Goal: Task Accomplishment & Management: Manage account settings

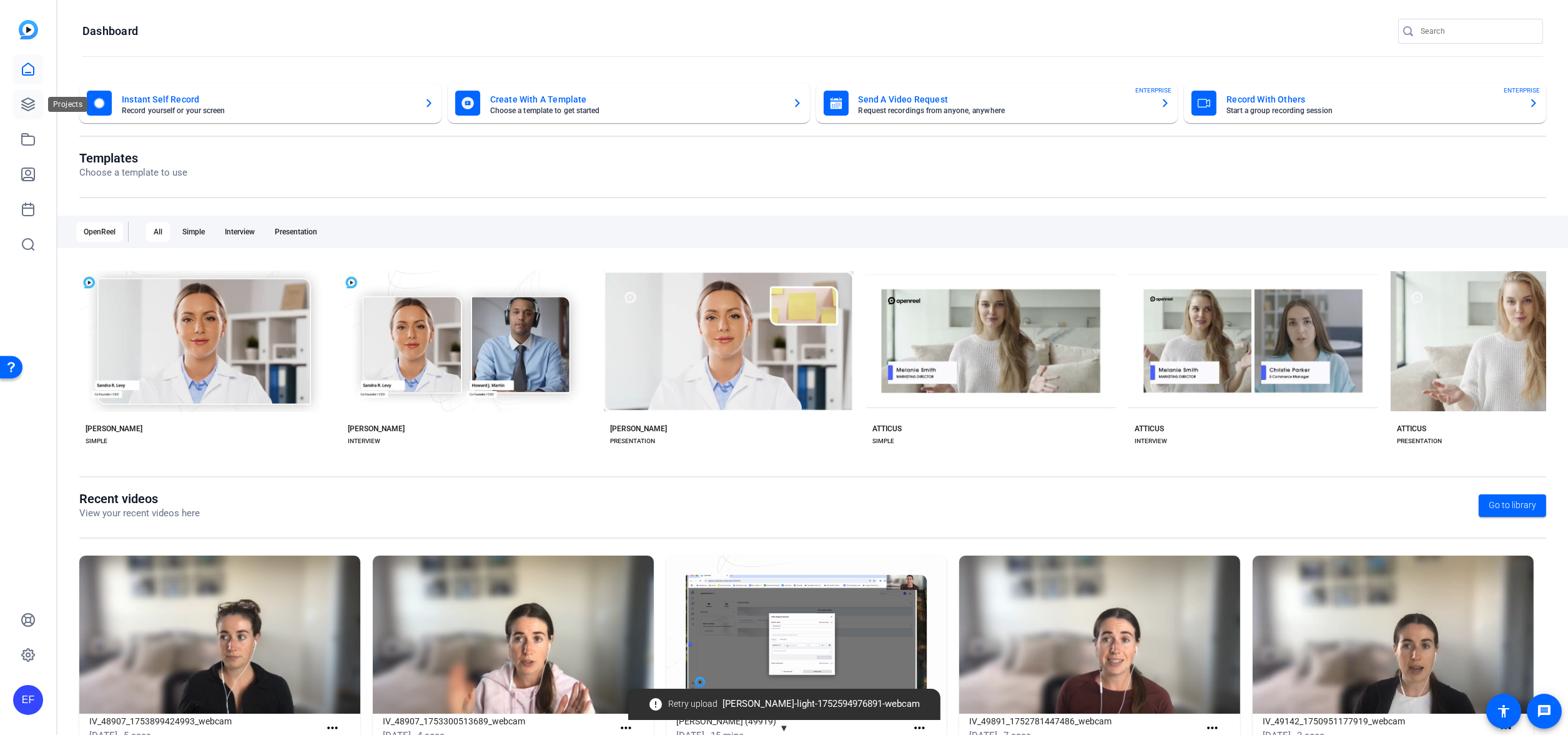
click at [28, 109] on icon at bounding box center [28, 105] width 13 height 13
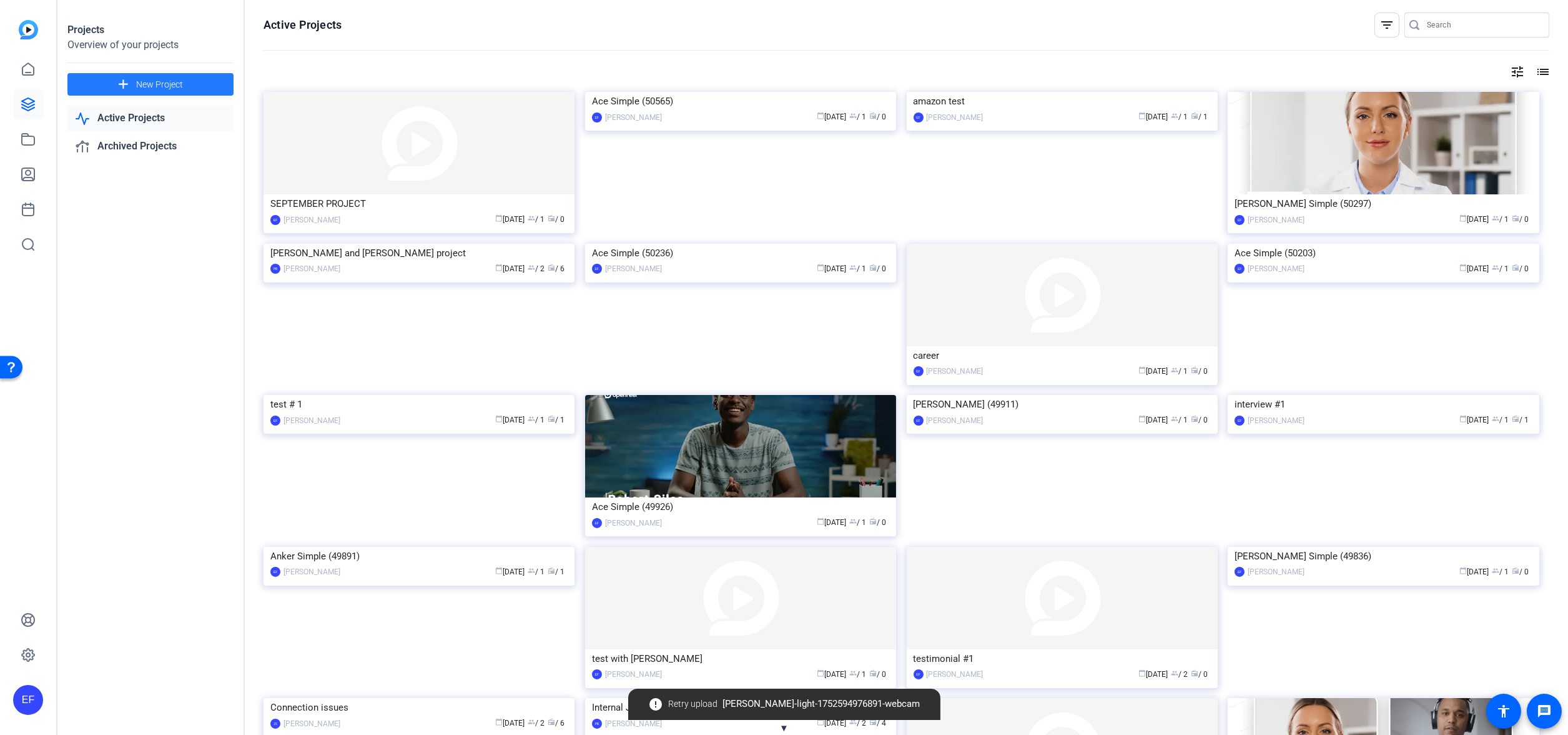
click at [179, 87] on span "New Project" at bounding box center [160, 85] width 47 height 13
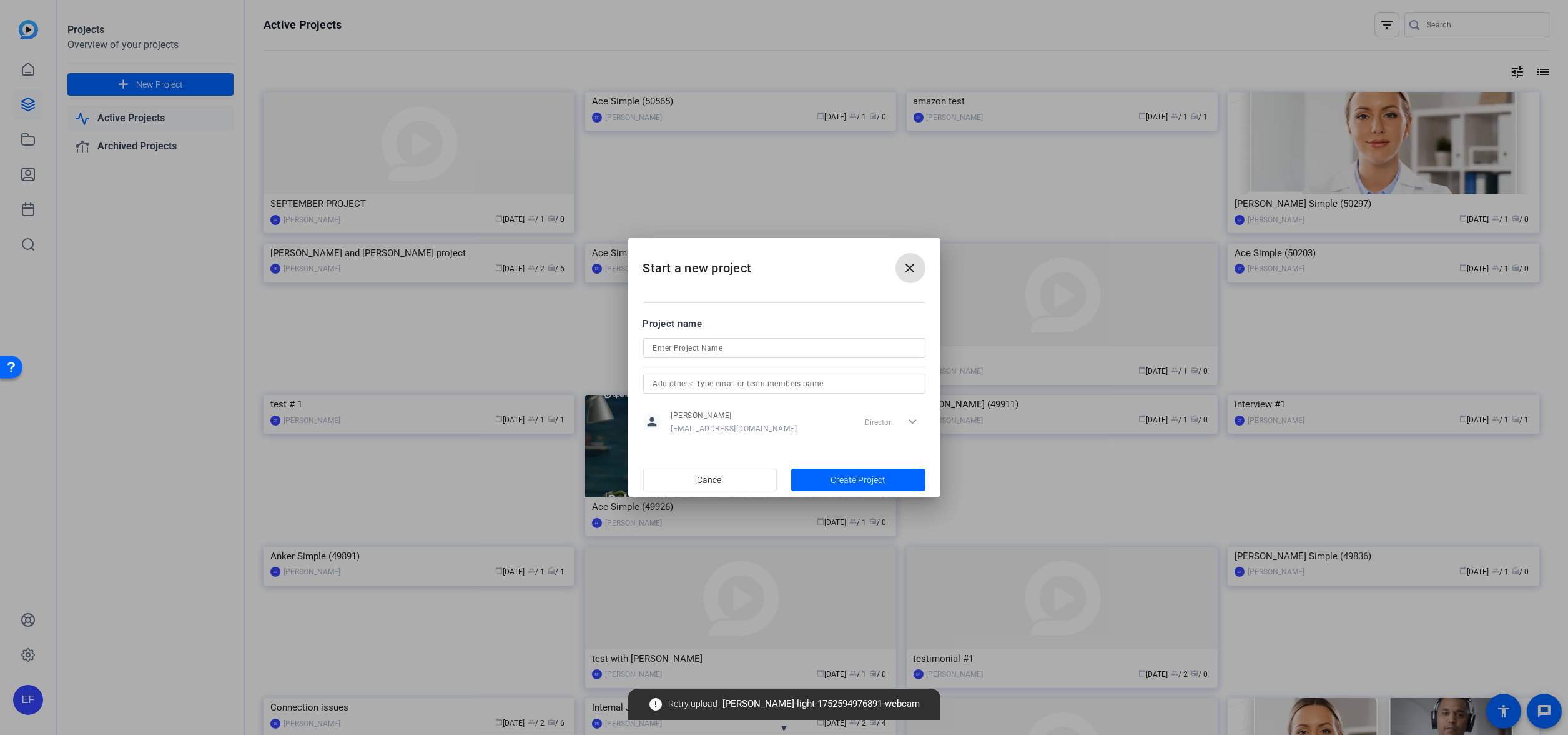
click at [709, 341] on input at bounding box center [784, 348] width 262 height 15
type input "cisco project"
click at [861, 486] on span "Create Project" at bounding box center [857, 480] width 55 height 13
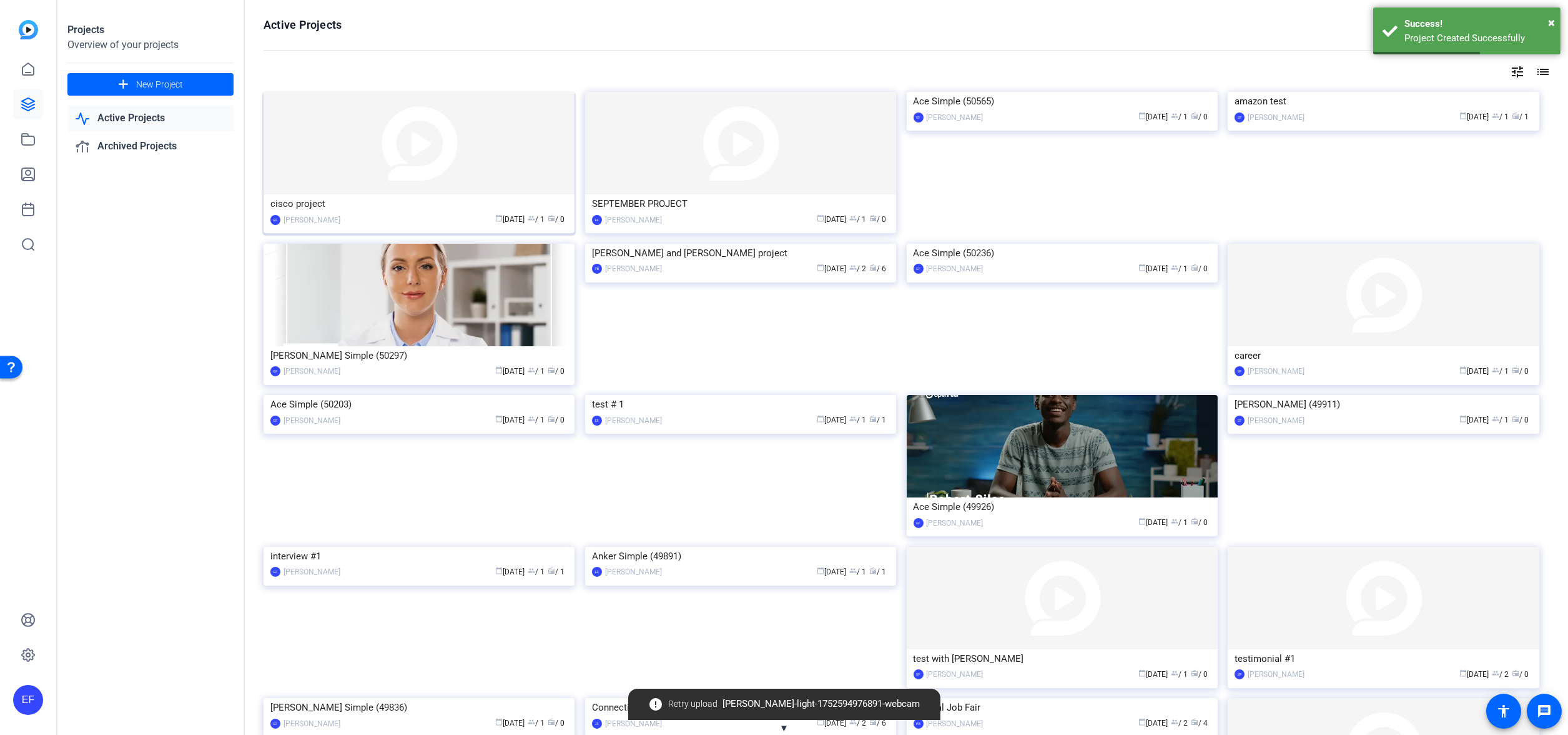
click at [327, 176] on img at bounding box center [419, 143] width 311 height 102
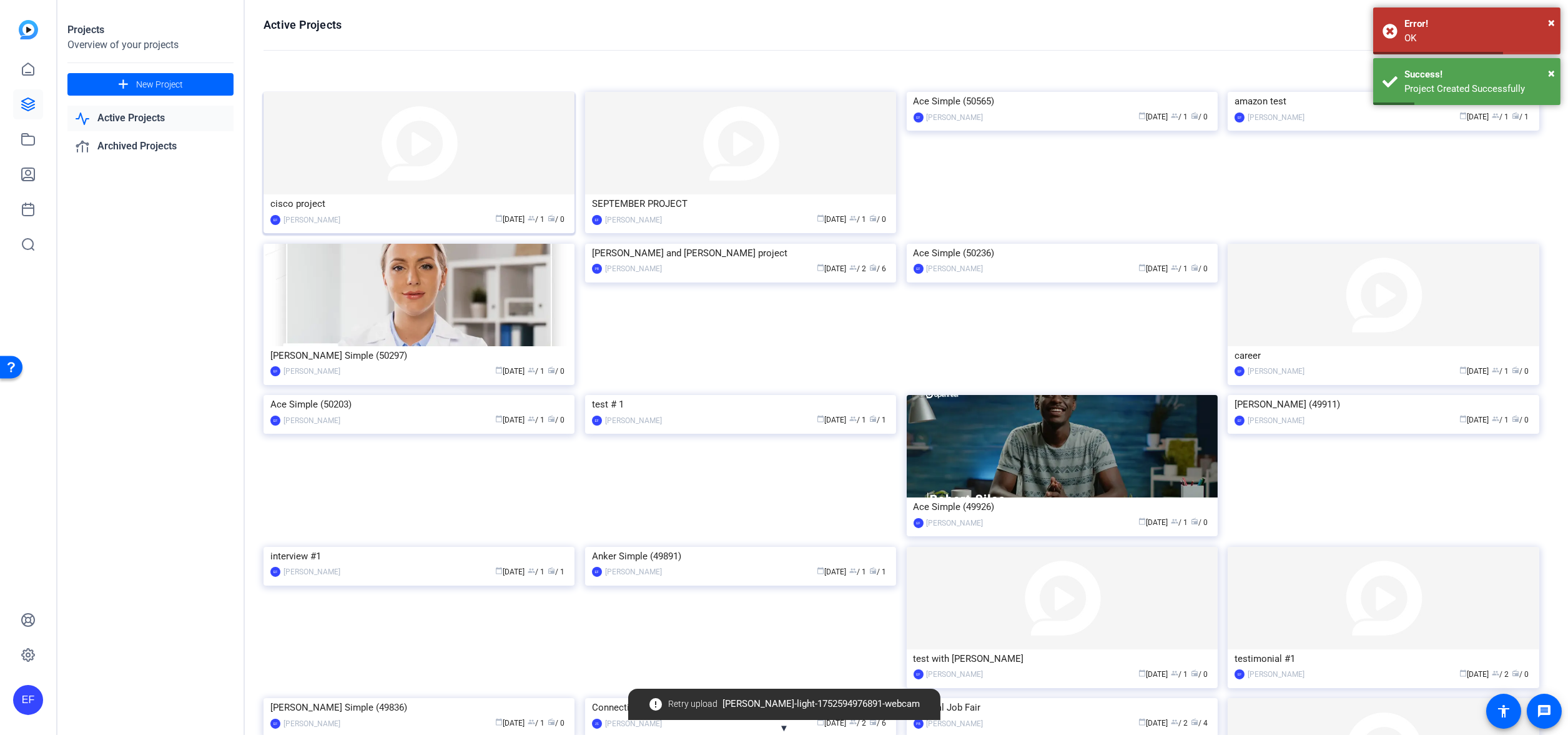
click at [425, 220] on div "calendar_today Aug 19 group / 1 radio / 0" at bounding box center [457, 220] width 221 height 13
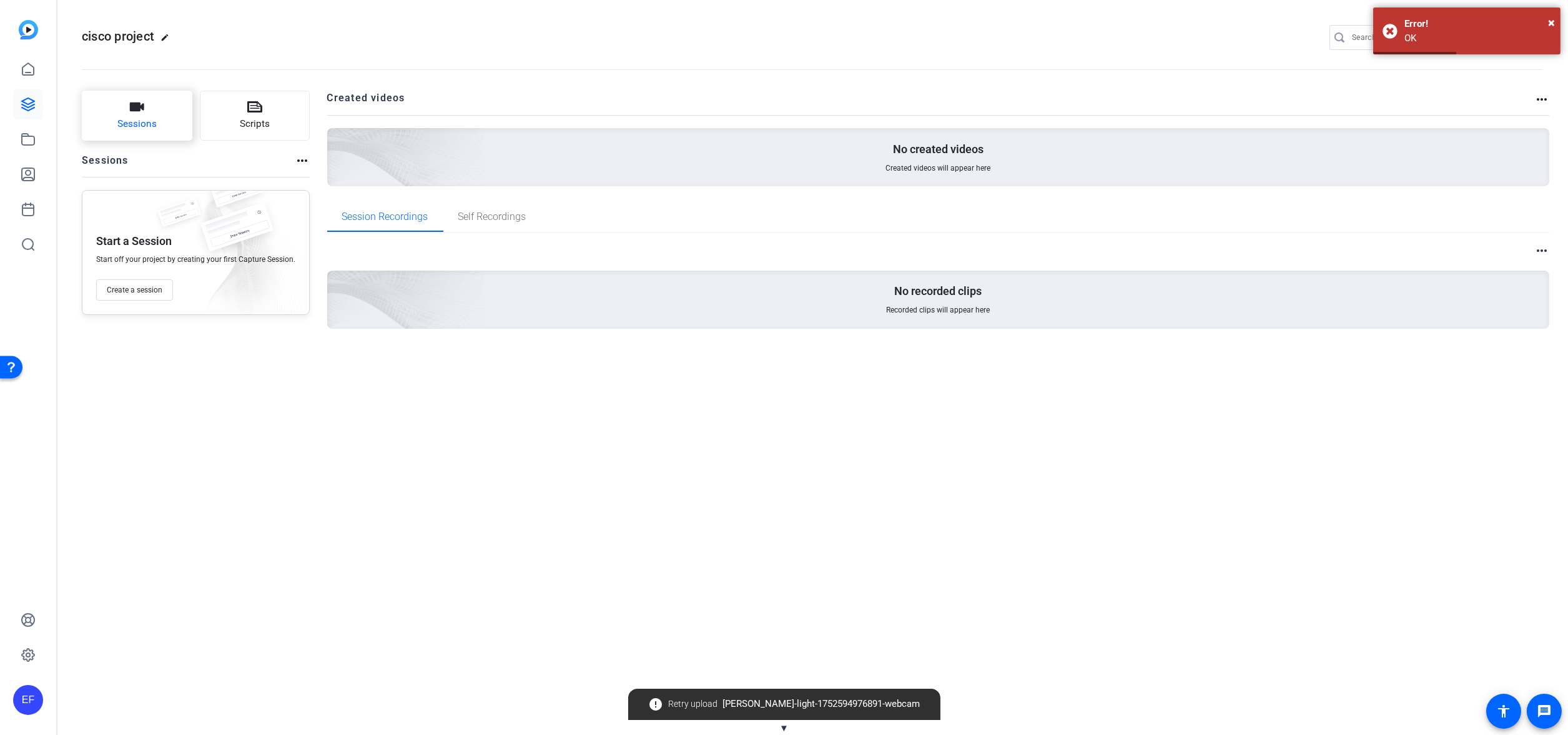
click at [152, 112] on button "Sessions" at bounding box center [137, 115] width 110 height 50
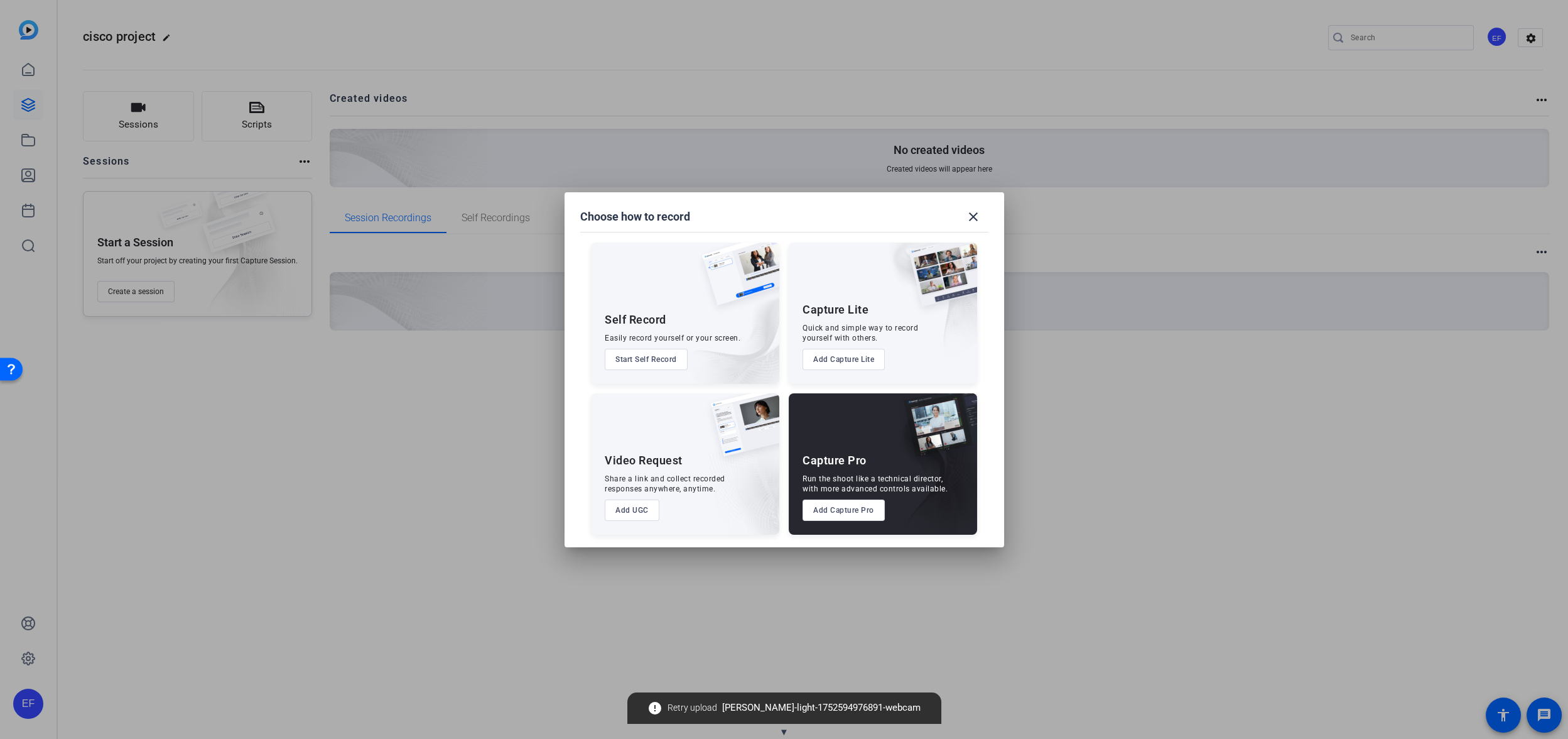
click at [826, 509] on button "Add Capture Pro" at bounding box center [844, 510] width 82 height 22
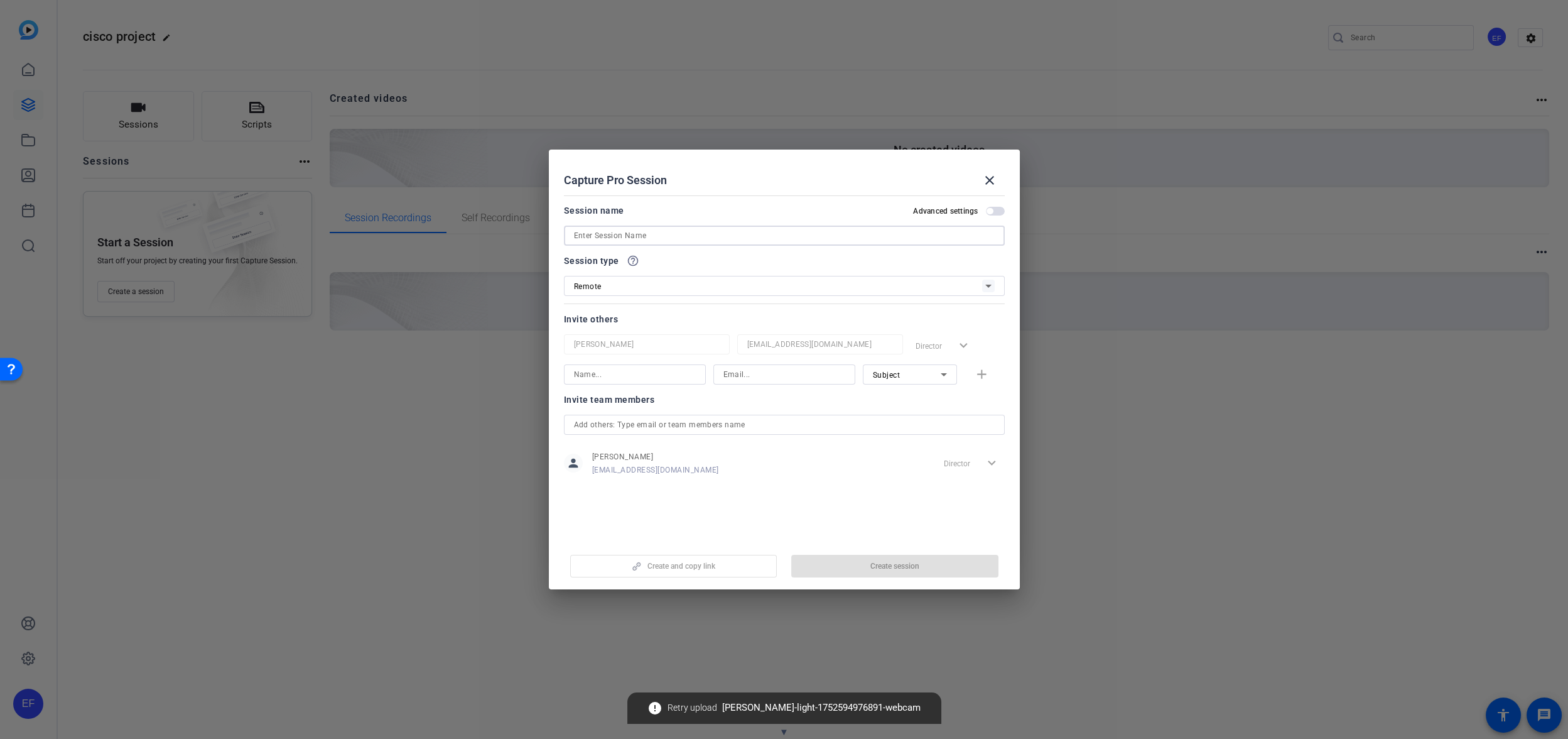
click at [626, 238] on input at bounding box center [784, 236] width 421 height 15
type input "testimonial #1"
click at [857, 563] on span "button" at bounding box center [895, 566] width 207 height 30
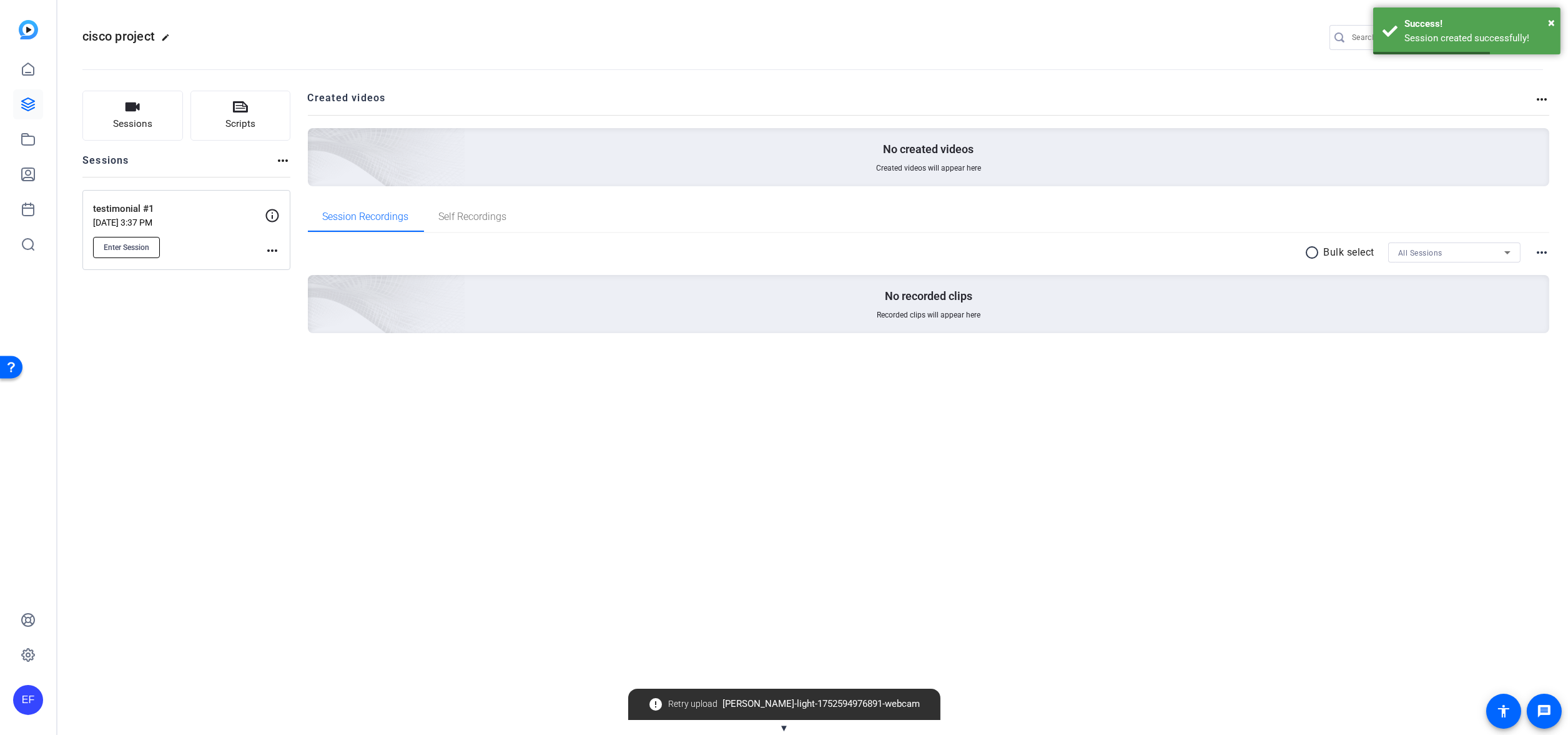
click at [131, 252] on button "Enter Session" at bounding box center [127, 247] width 67 height 21
click at [132, 115] on button "Sessions" at bounding box center [132, 115] width 100 height 50
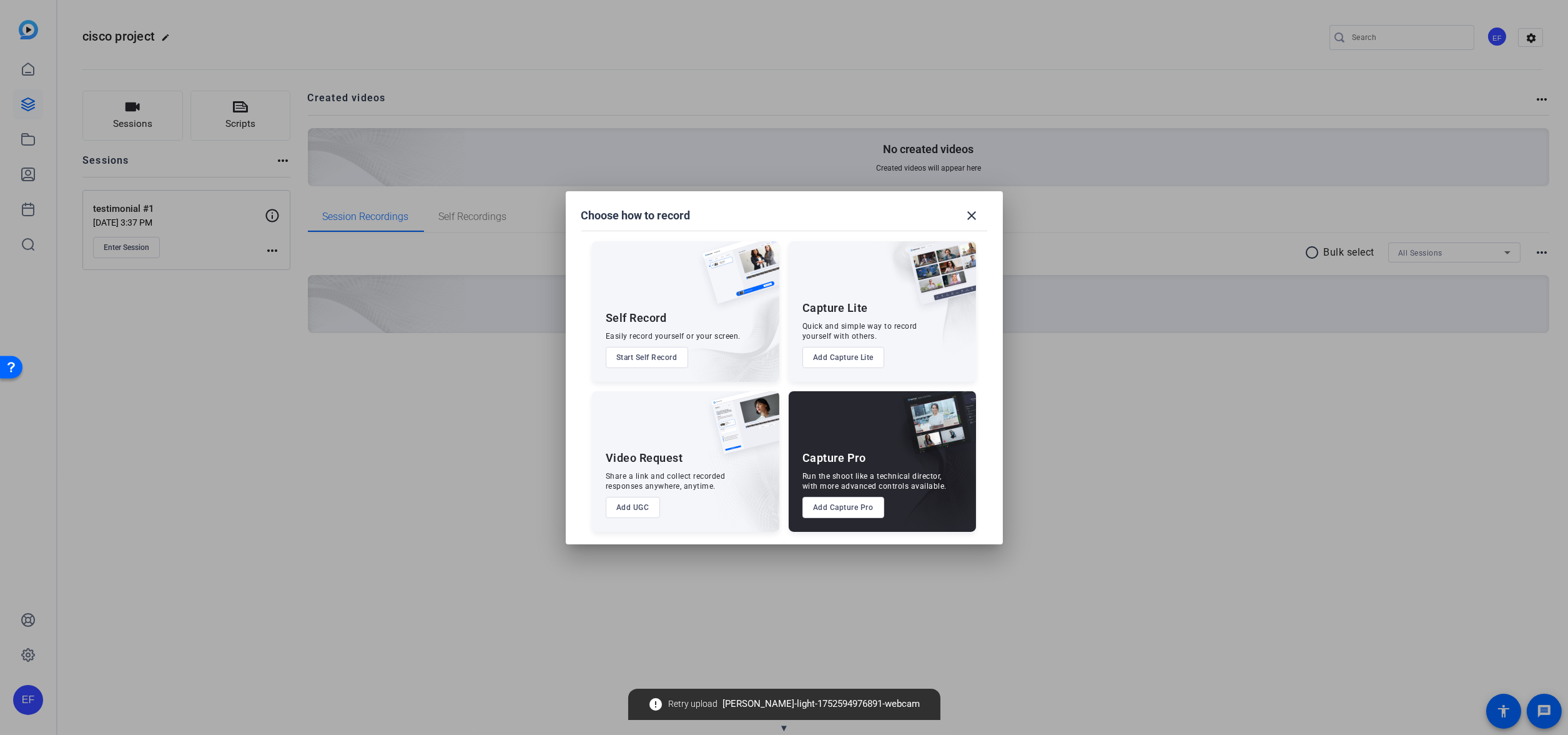
click at [845, 360] on button "Add Capture Lite" at bounding box center [844, 358] width 82 height 21
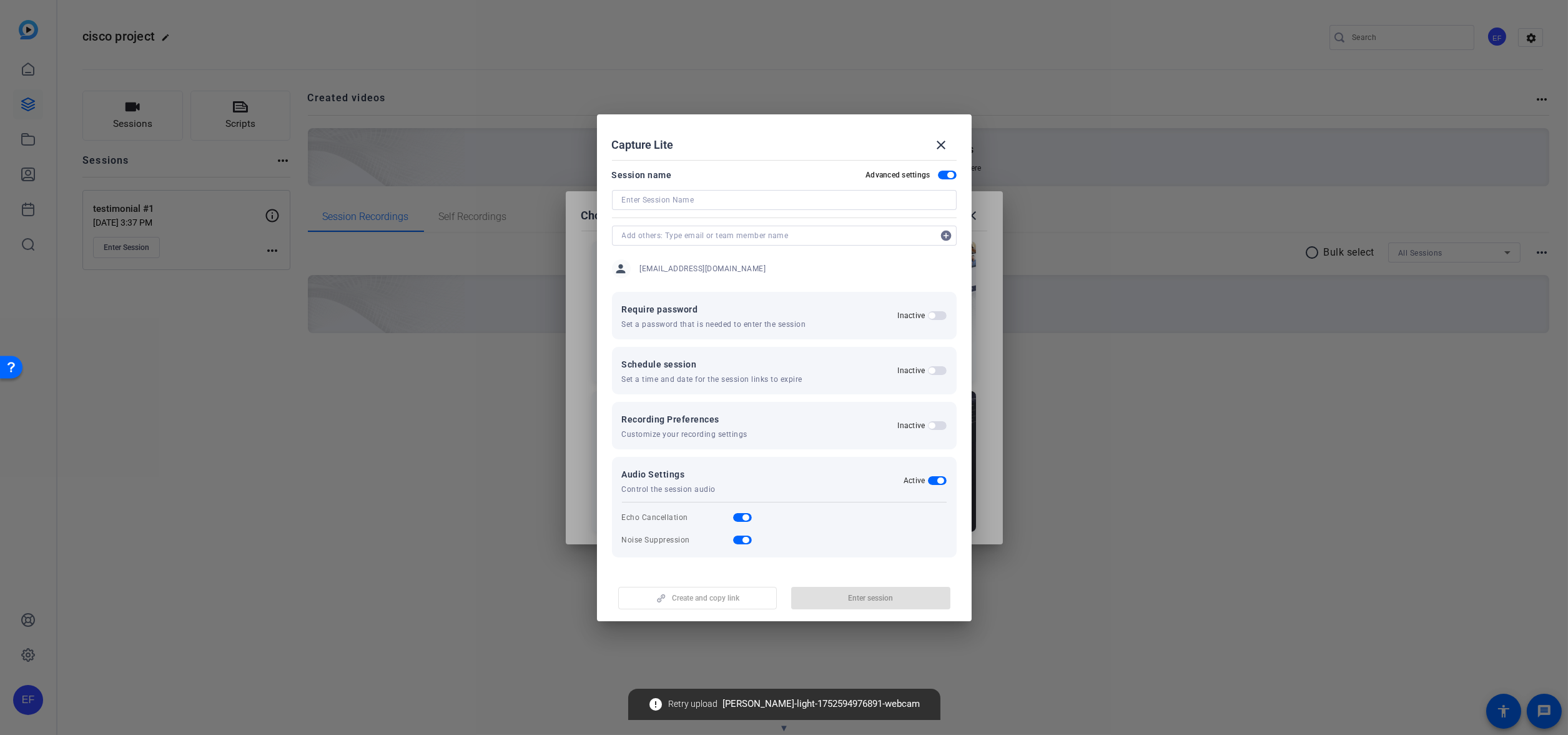
click at [719, 192] on input at bounding box center [784, 200] width 325 height 15
type input "fire side chat"
click at [950, 177] on span "button" at bounding box center [951, 175] width 6 height 6
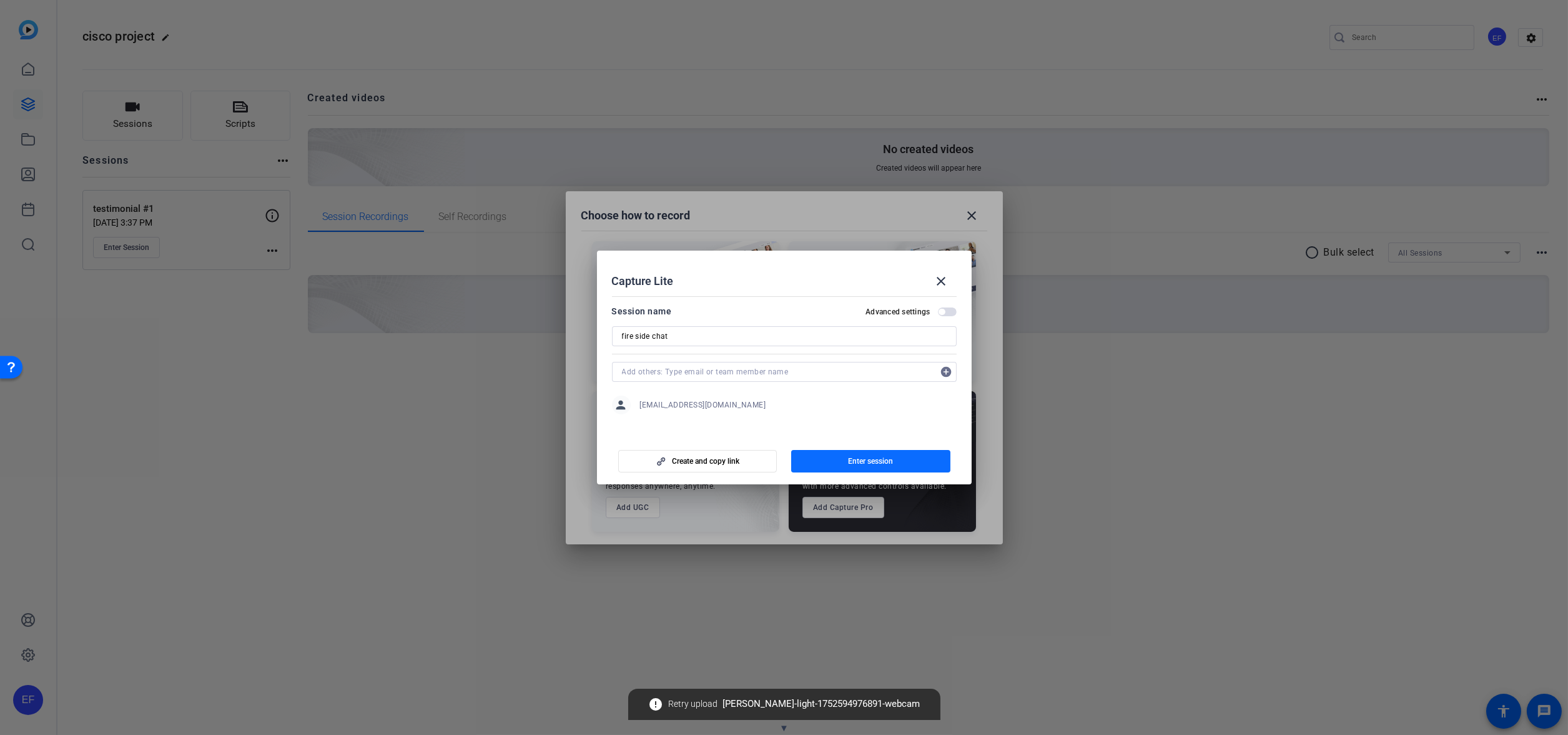
click at [864, 457] on span "Enter session" at bounding box center [870, 461] width 45 height 10
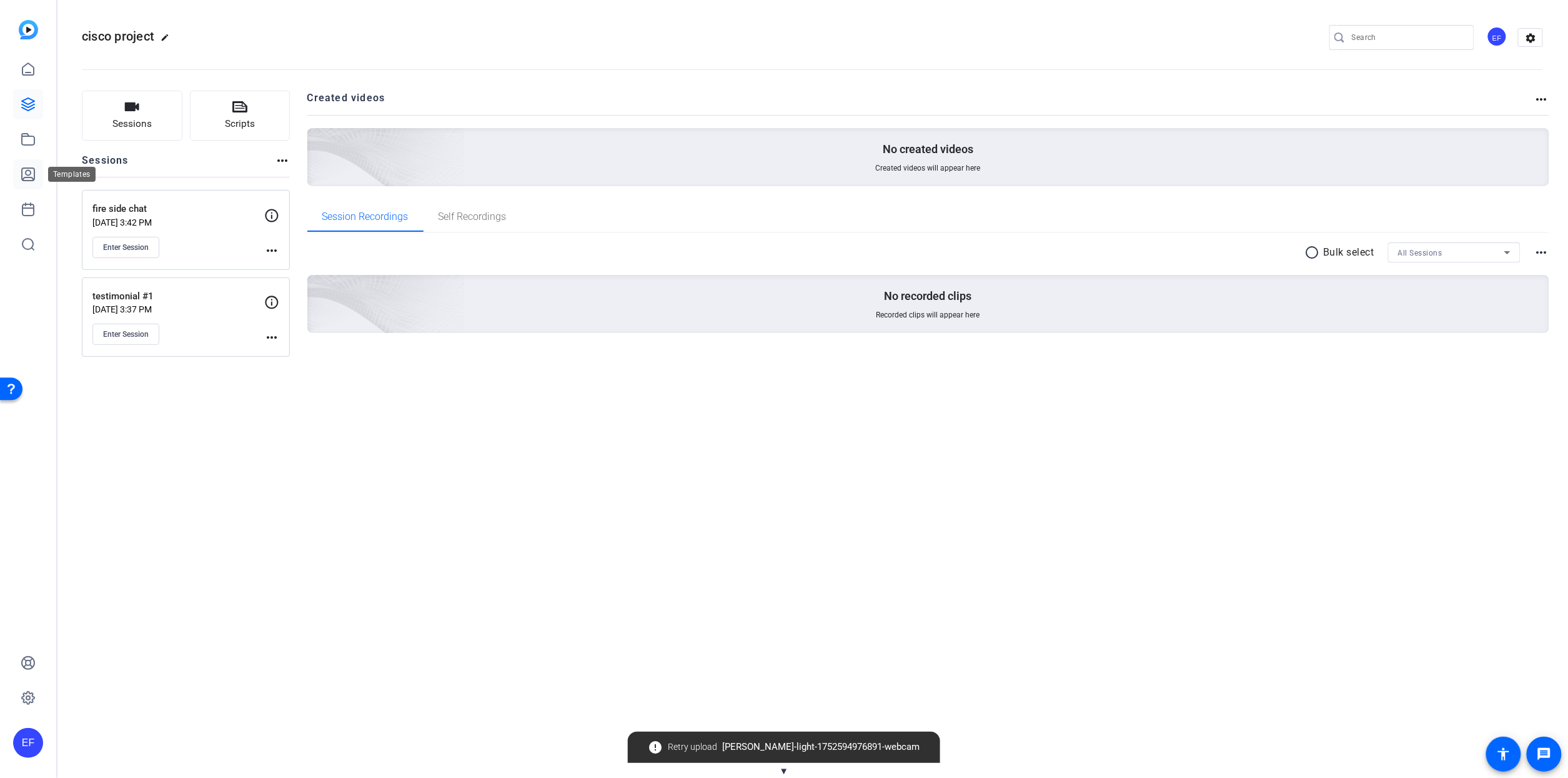
click at [25, 170] on icon at bounding box center [28, 174] width 15 height 15
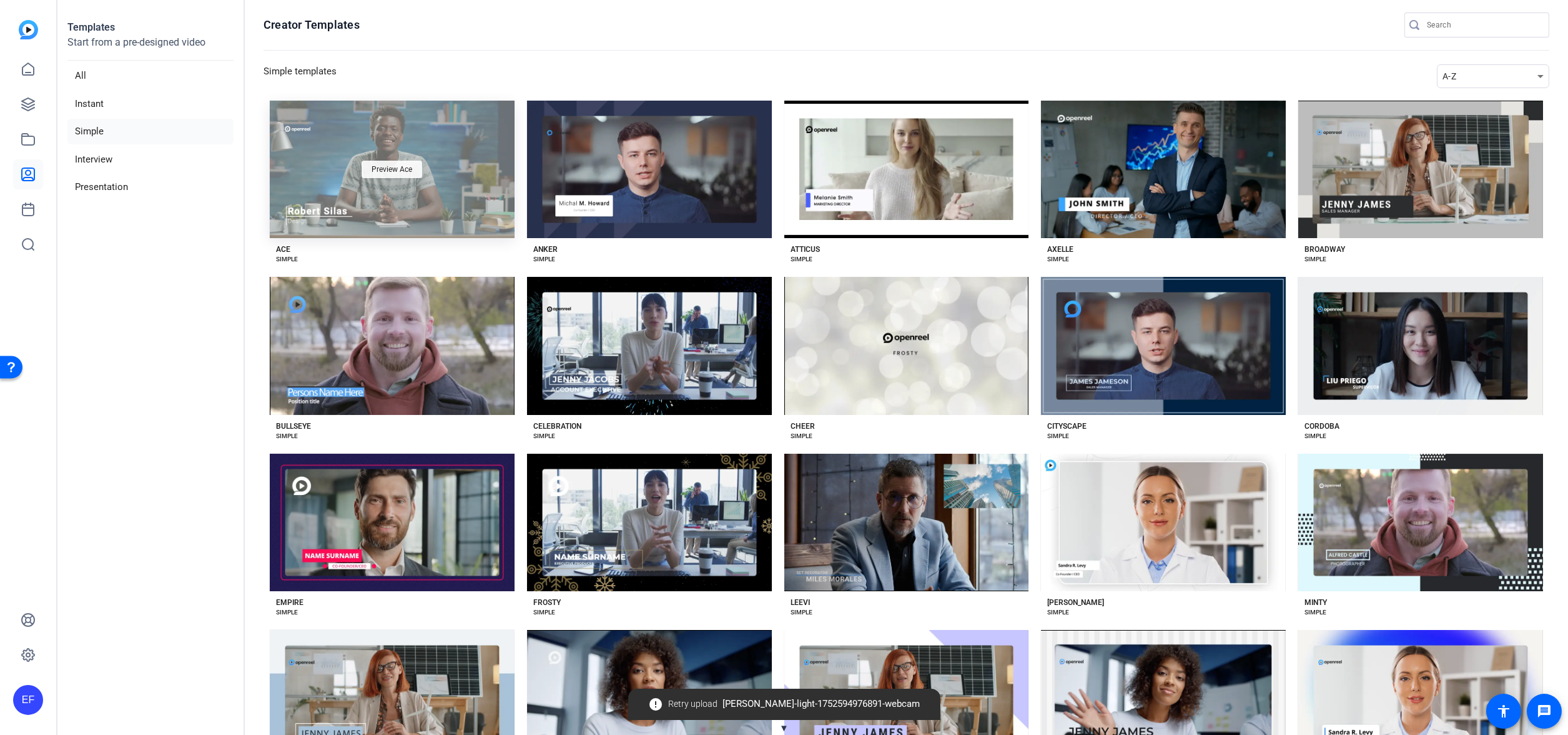
click at [392, 163] on div "Preview Ace" at bounding box center [392, 170] width 61 height 18
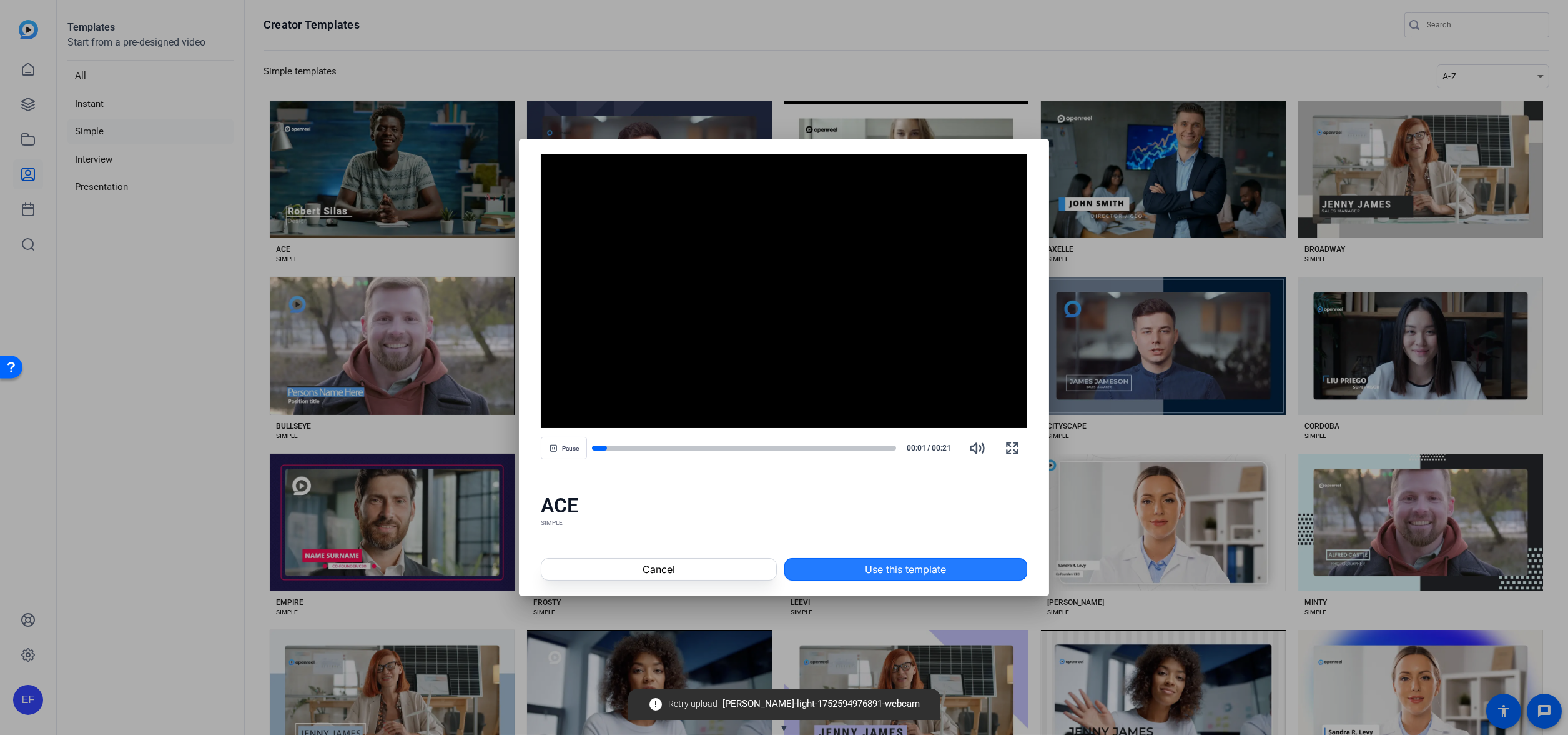
click at [865, 565] on span "Use this template" at bounding box center [905, 569] width 81 height 15
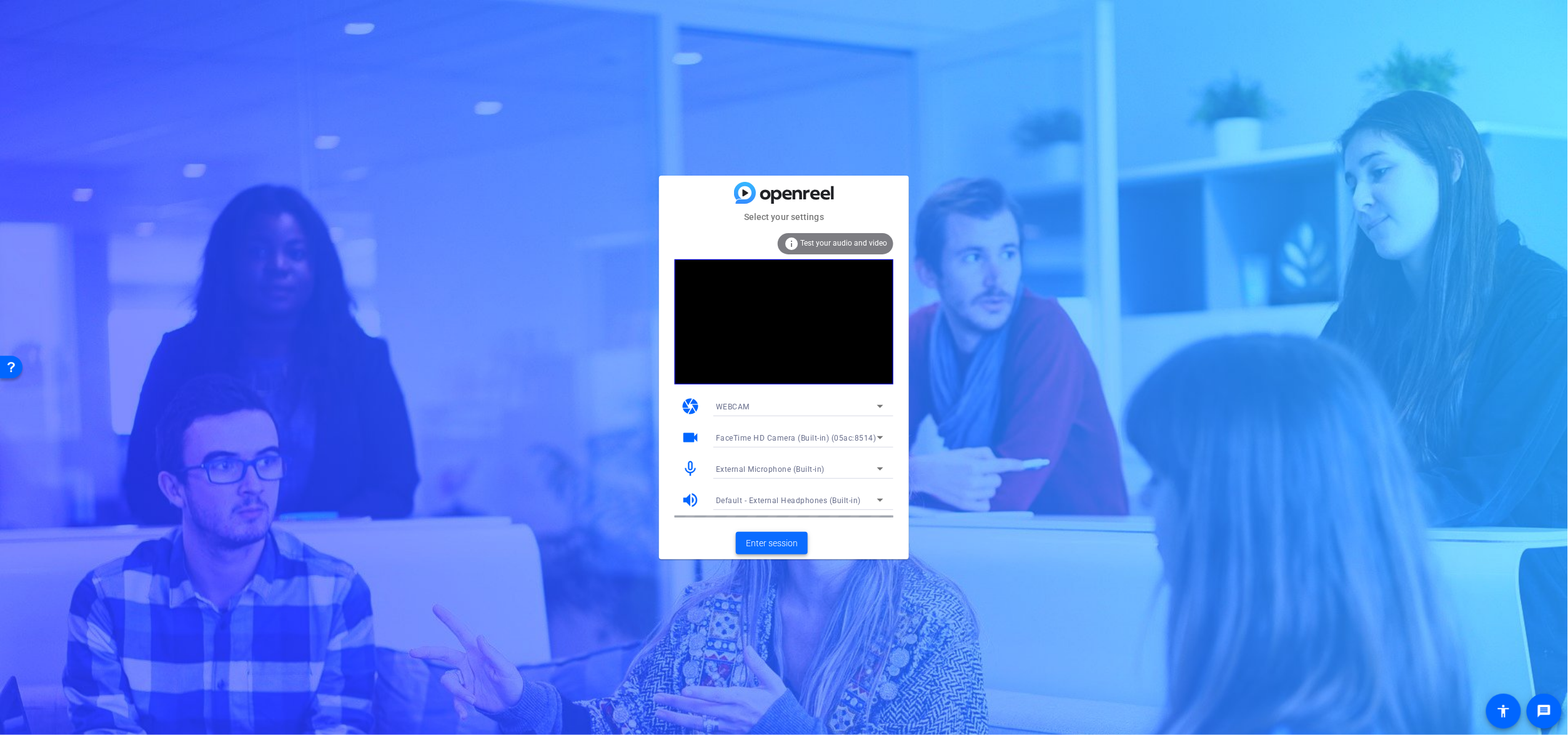
click at [777, 546] on span "Enter session" at bounding box center [772, 543] width 52 height 13
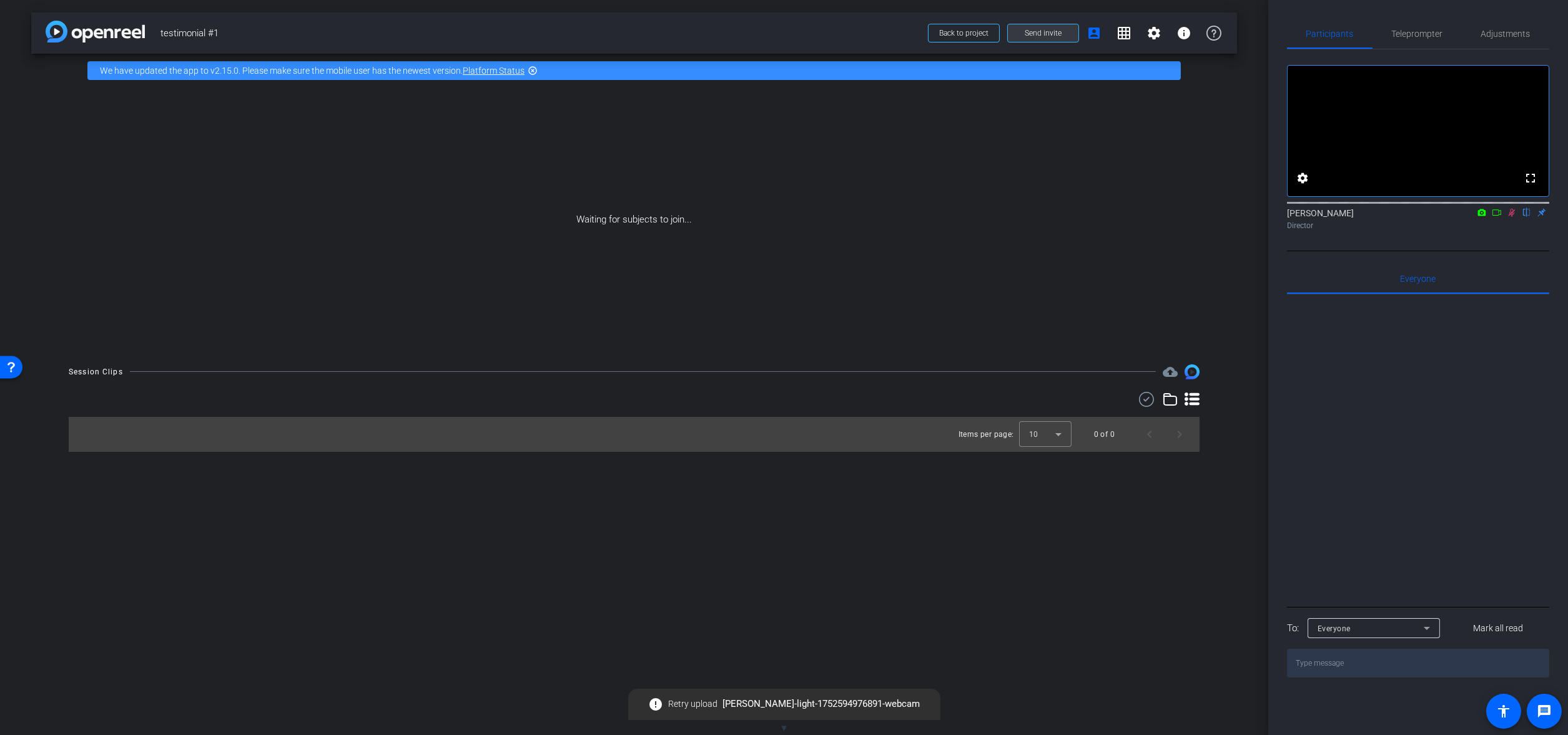
click at [1037, 37] on span "Send invite" at bounding box center [1043, 33] width 37 height 10
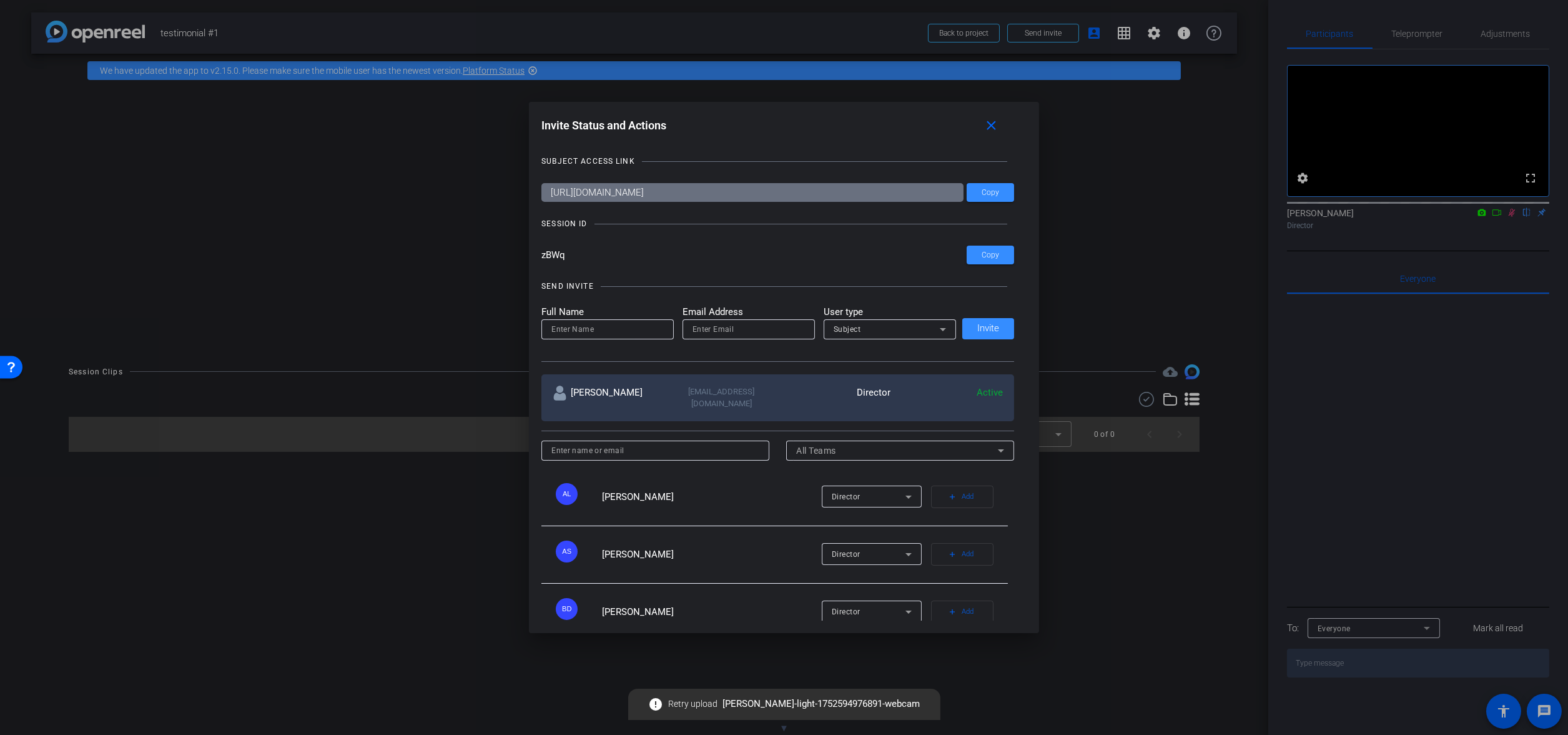
drag, startPoint x: 578, startPoint y: 259, endPoint x: 540, endPoint y: 254, distance: 38.3
click at [542, 254] on input "zBWq" at bounding box center [754, 255] width 425 height 19
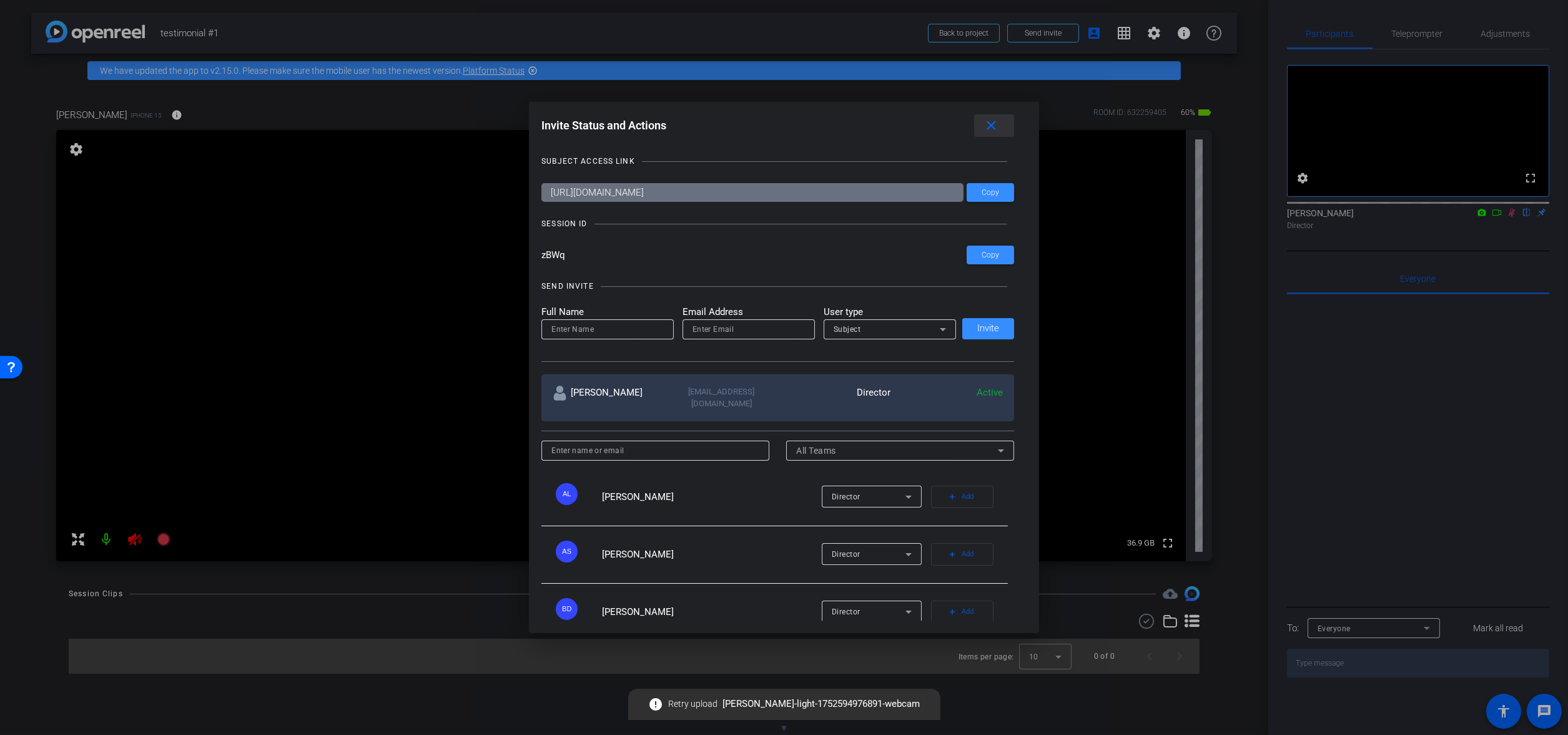
click at [993, 130] on mat-icon "close" at bounding box center [991, 126] width 16 height 16
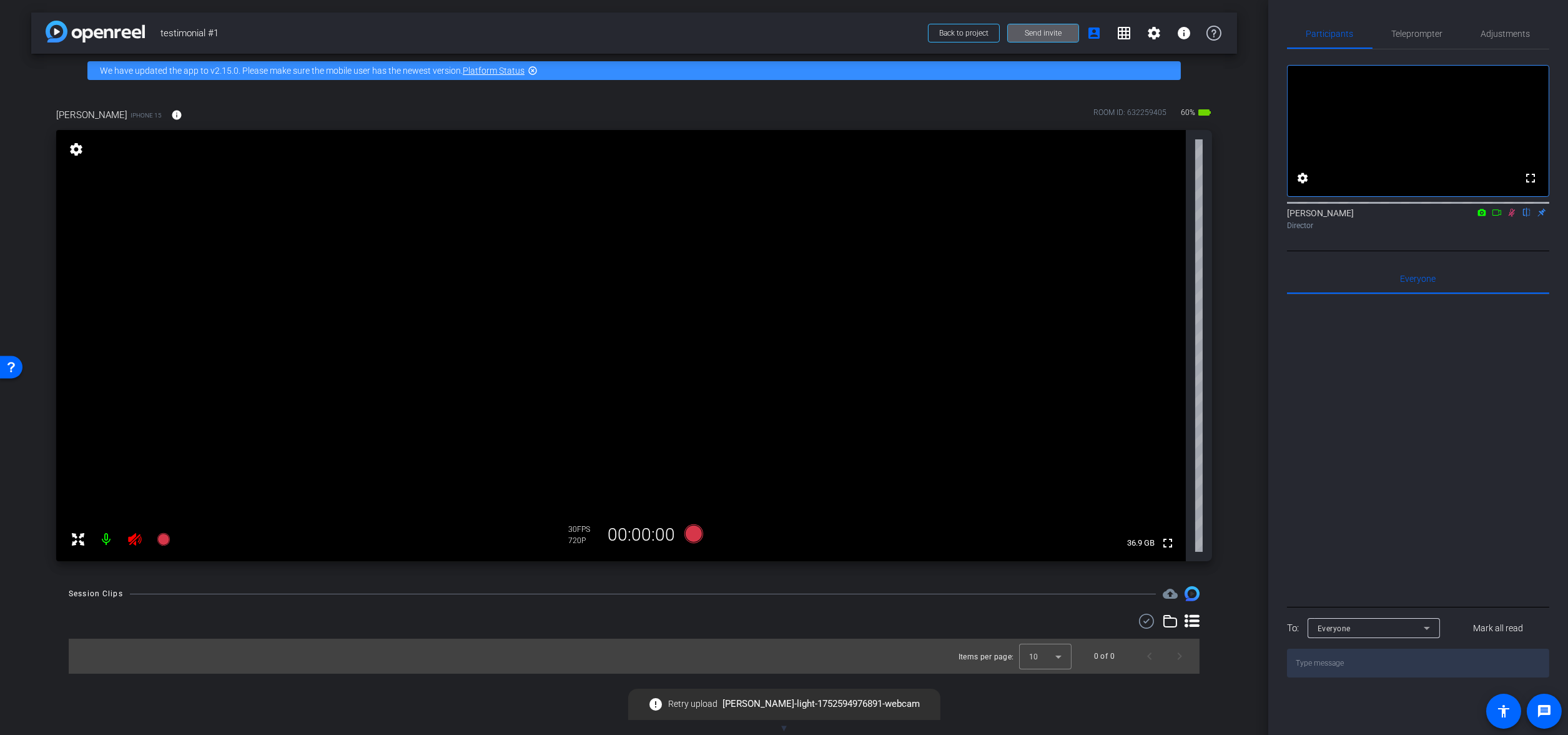
click at [133, 535] on icon at bounding box center [134, 539] width 13 height 13
click at [135, 542] on icon at bounding box center [134, 539] width 13 height 13
click at [129, 538] on icon at bounding box center [134, 539] width 13 height 13
click at [135, 538] on icon at bounding box center [135, 539] width 15 height 15
click at [1422, 37] on span "Teleprompter" at bounding box center [1417, 34] width 51 height 9
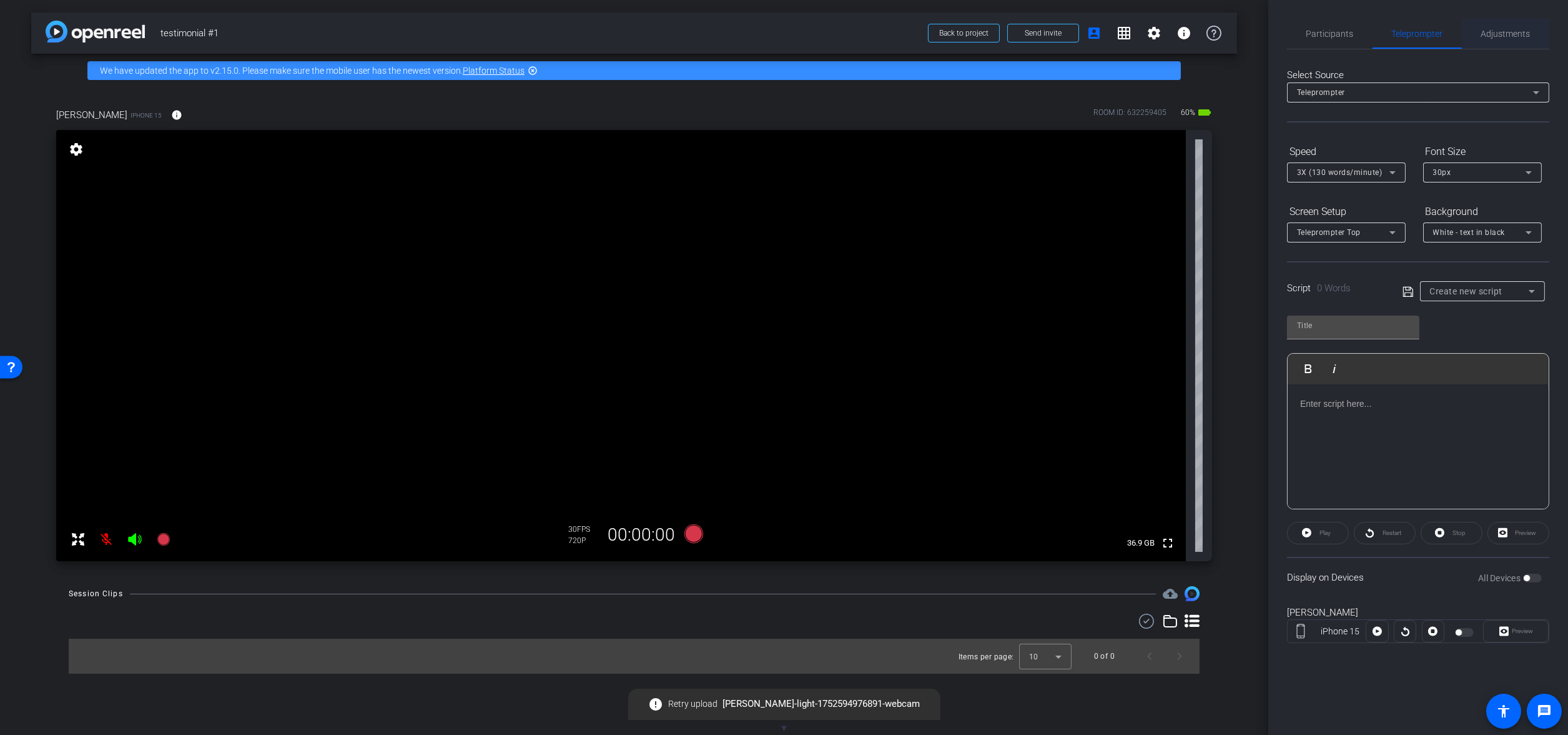
click at [1484, 39] on span "Adjustments" at bounding box center [1506, 34] width 49 height 30
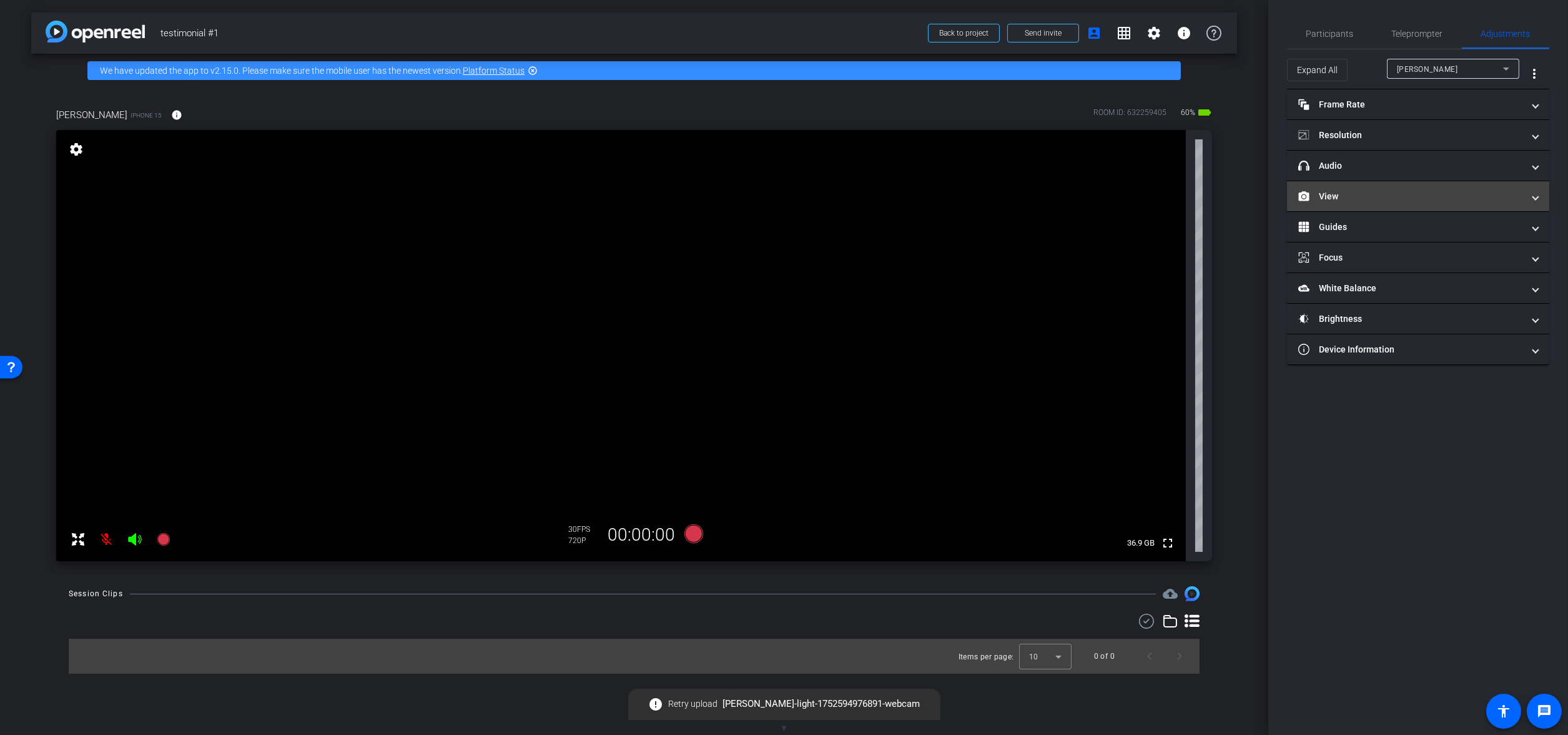
click at [1400, 199] on mat-panel-title "View" at bounding box center [1410, 196] width 225 height 13
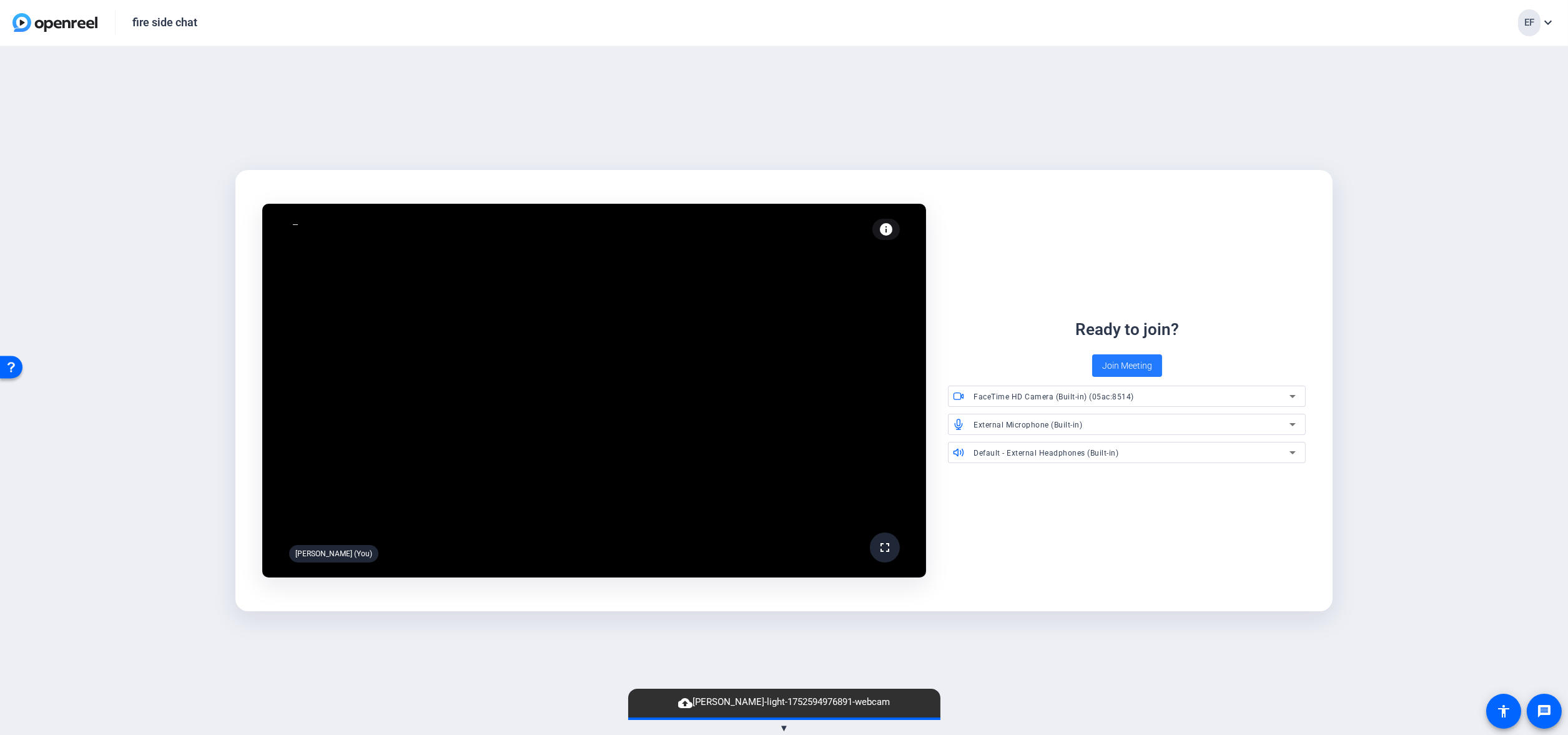
click at [1127, 370] on span "Join Meeting" at bounding box center [1127, 366] width 50 height 13
click at [1118, 365] on span "Join Meeting" at bounding box center [1127, 366] width 50 height 13
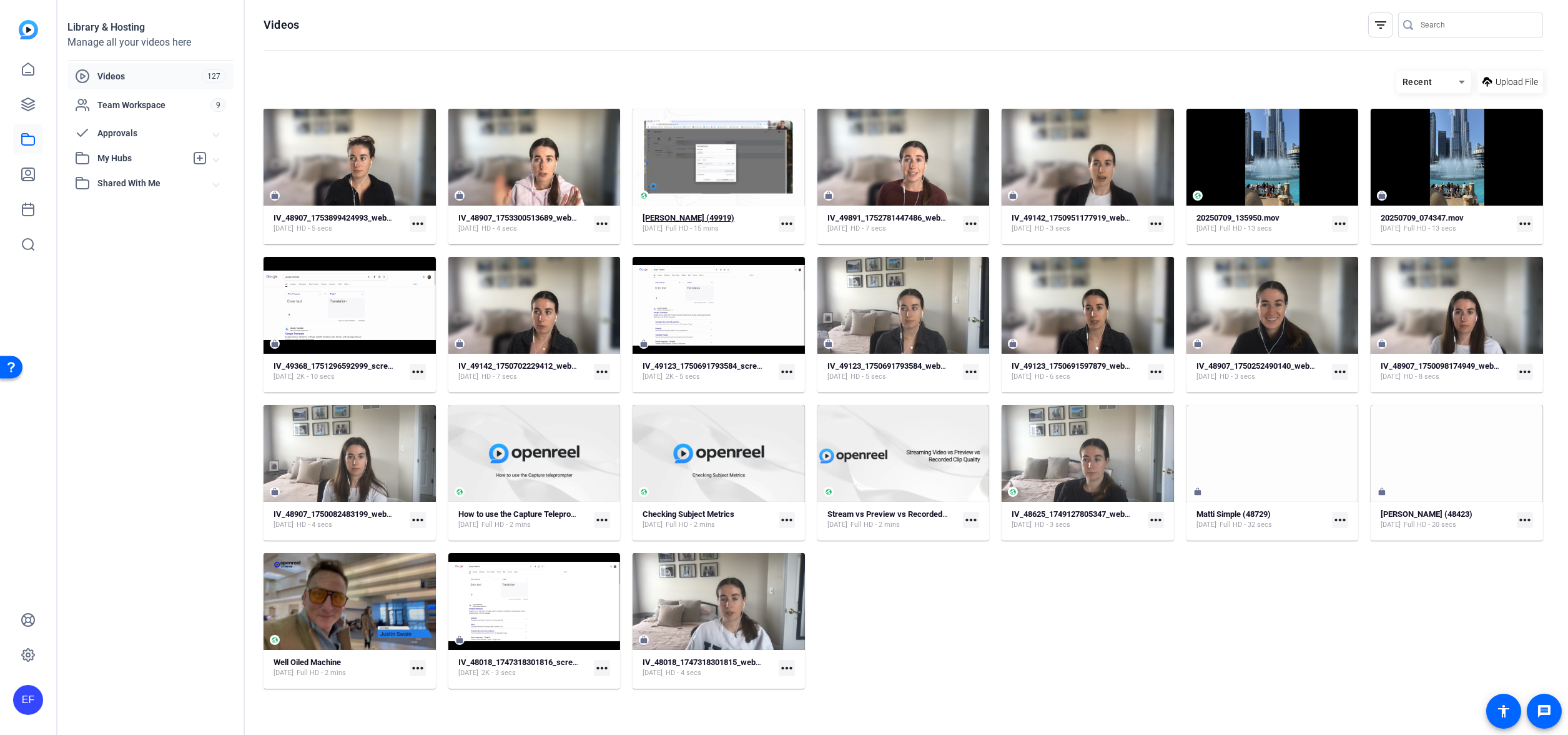
click at [678, 213] on strong "[PERSON_NAME] (49919)" at bounding box center [688, 218] width 92 height 9
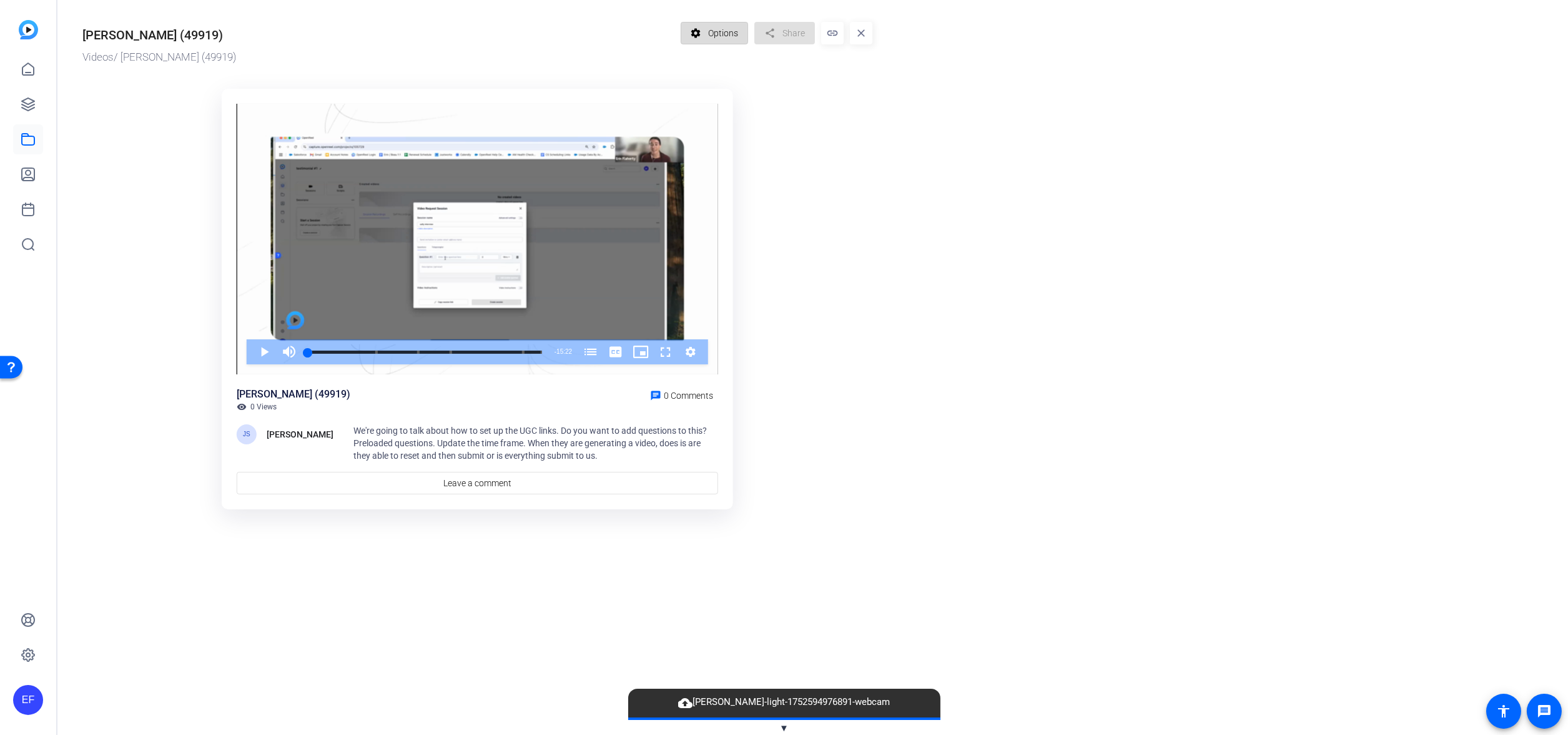
click at [729, 33] on span "Options" at bounding box center [723, 33] width 30 height 24
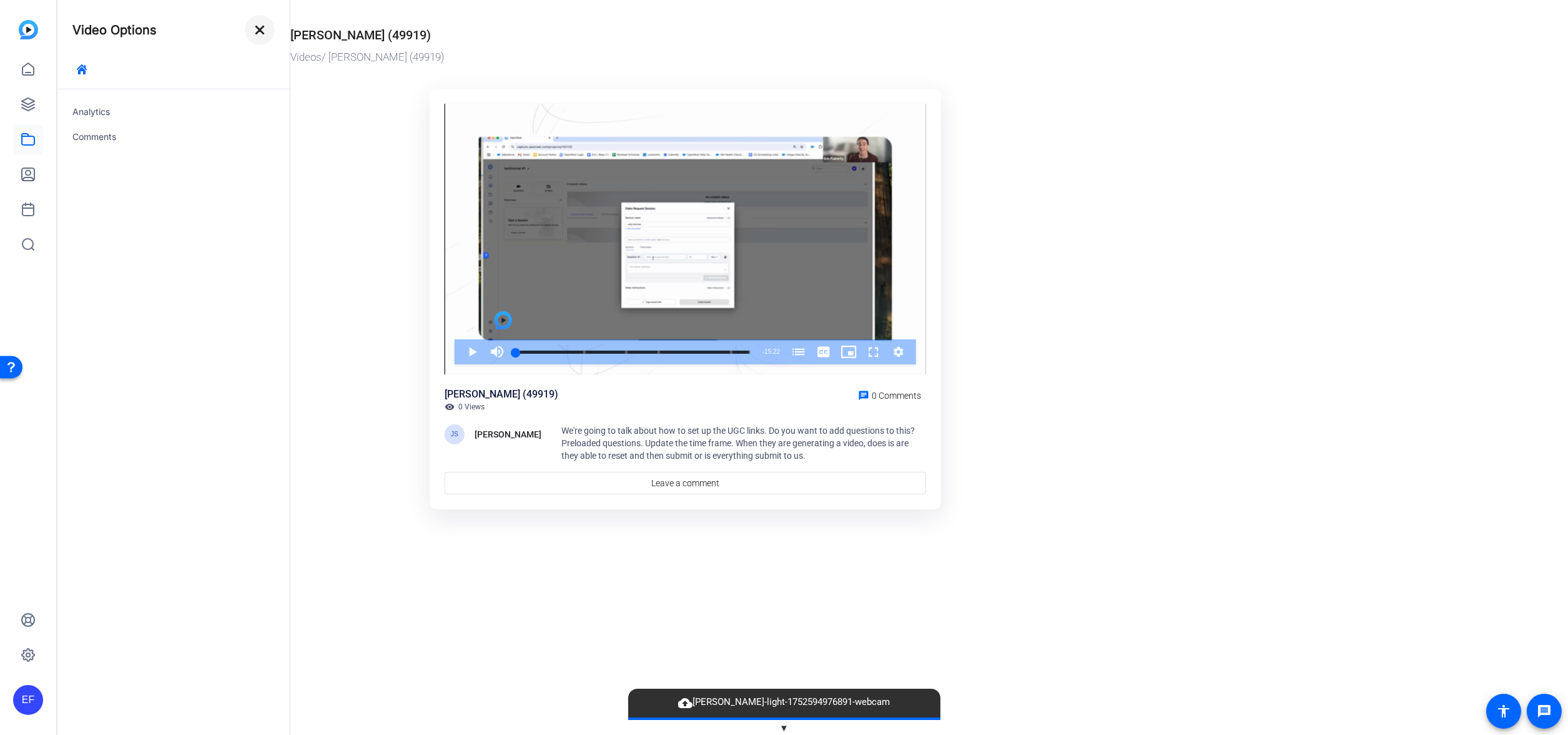
click at [265, 32] on mat-icon "close" at bounding box center [260, 30] width 15 height 15
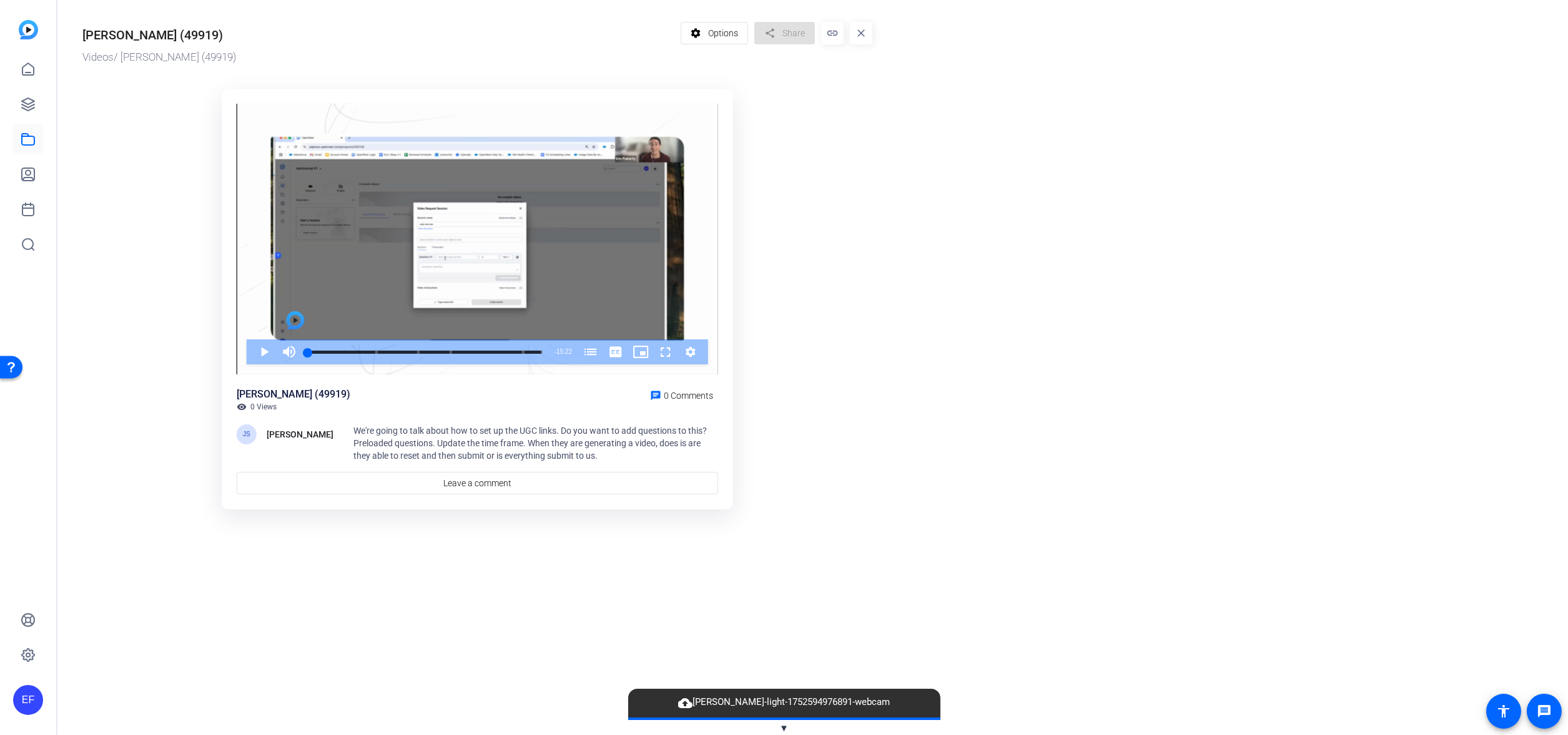
click at [850, 35] on mat-icon "close" at bounding box center [861, 33] width 23 height 23
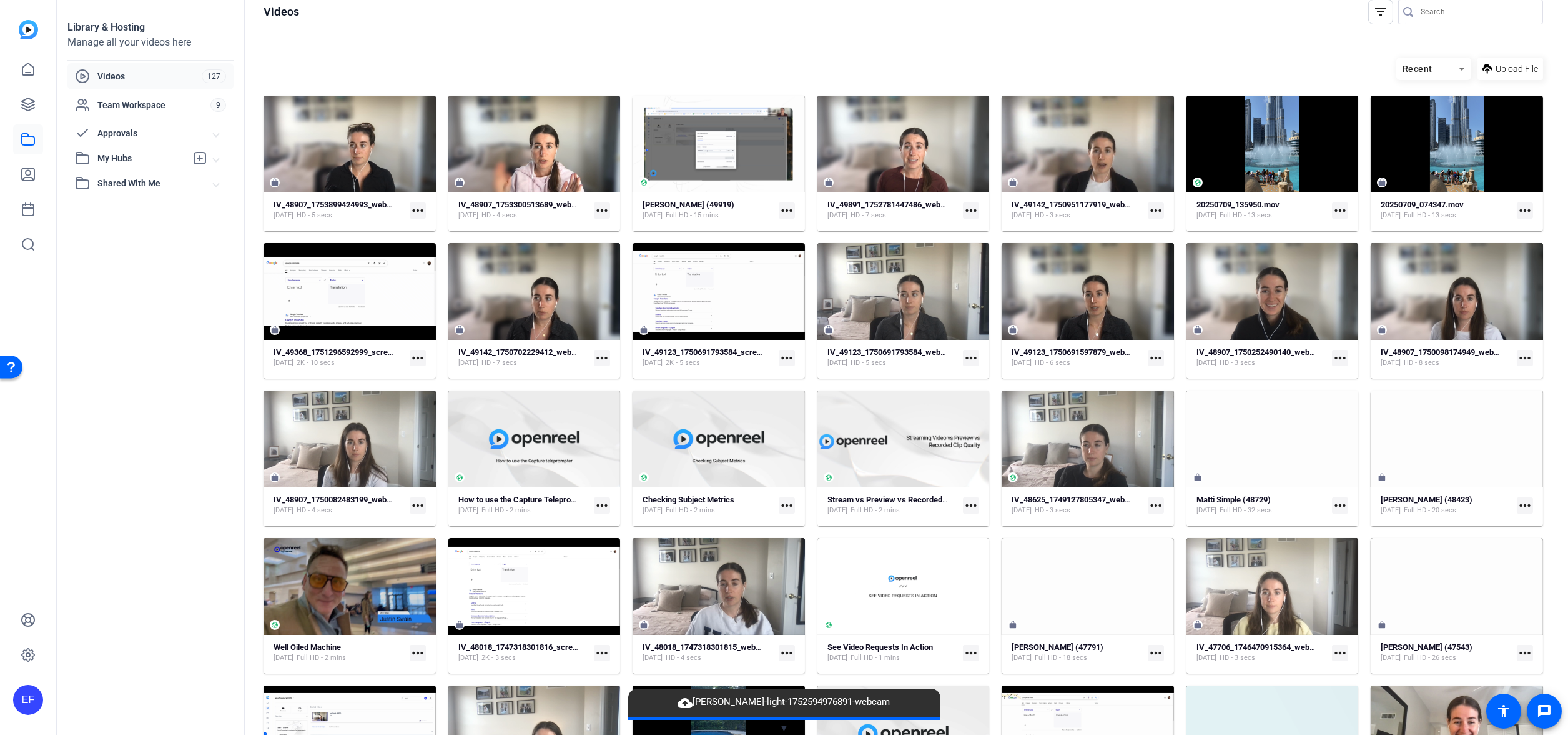
scroll to position [92, 0]
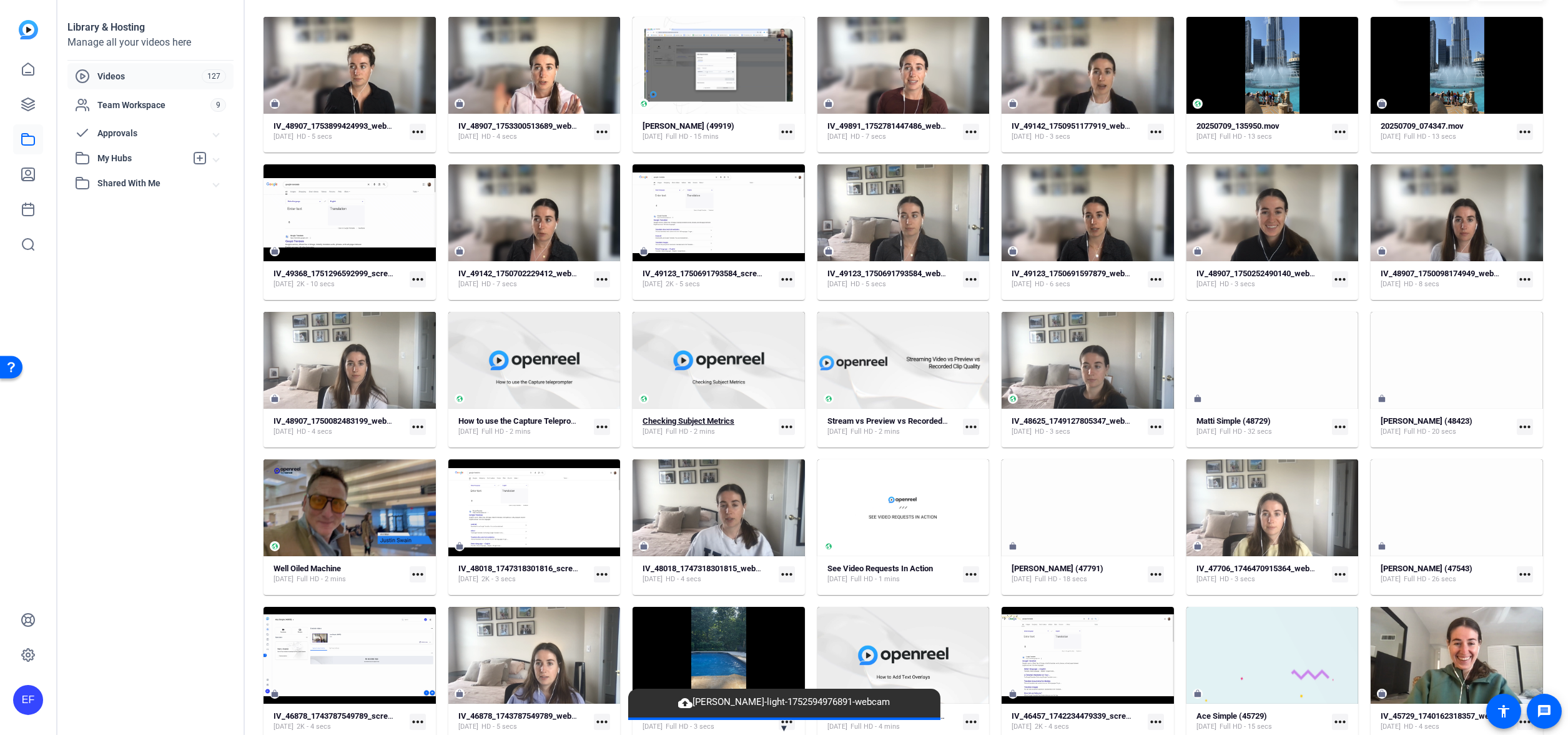
click at [676, 417] on strong "Checking Subject Metrics" at bounding box center [688, 421] width 92 height 9
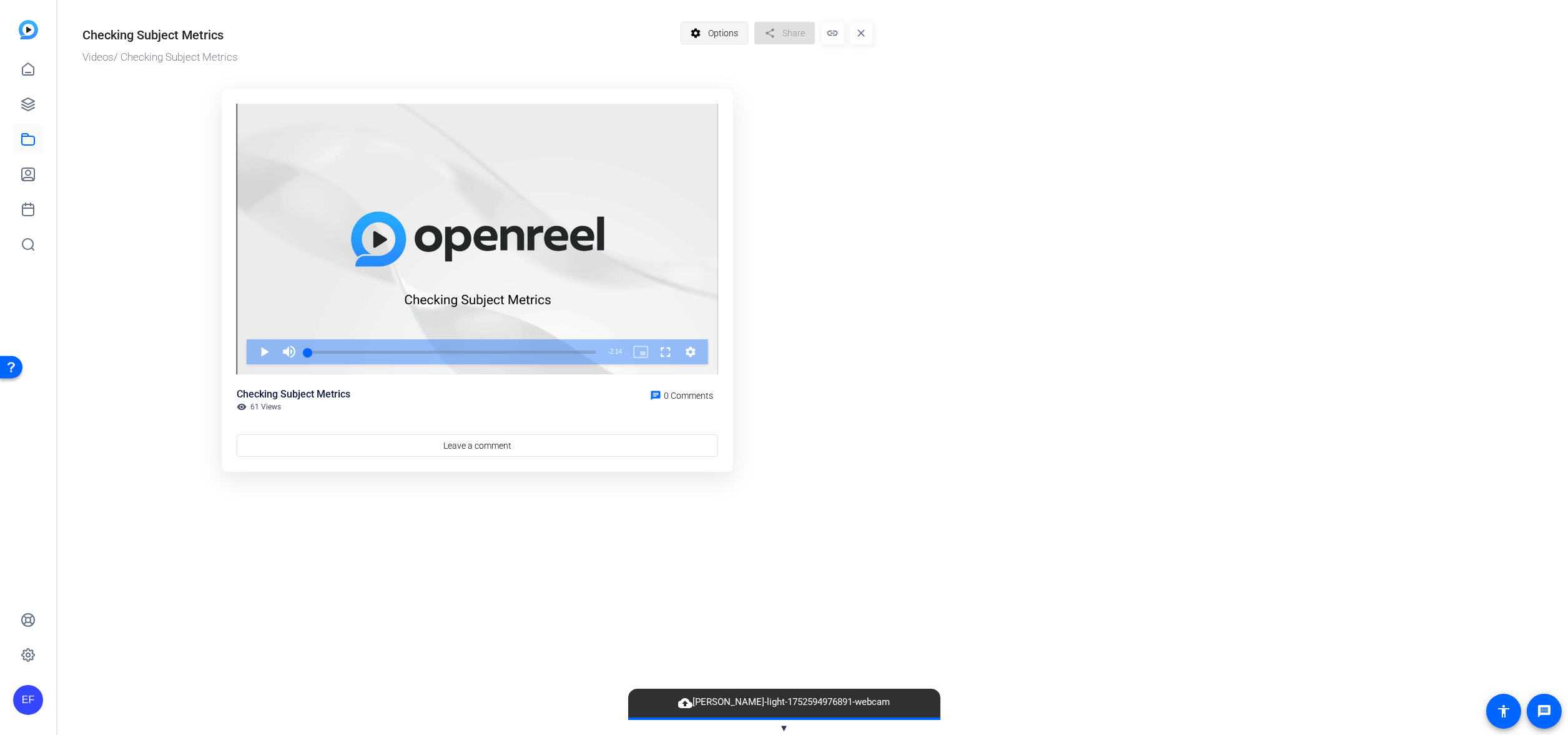
click at [734, 30] on span "Options" at bounding box center [723, 33] width 30 height 24
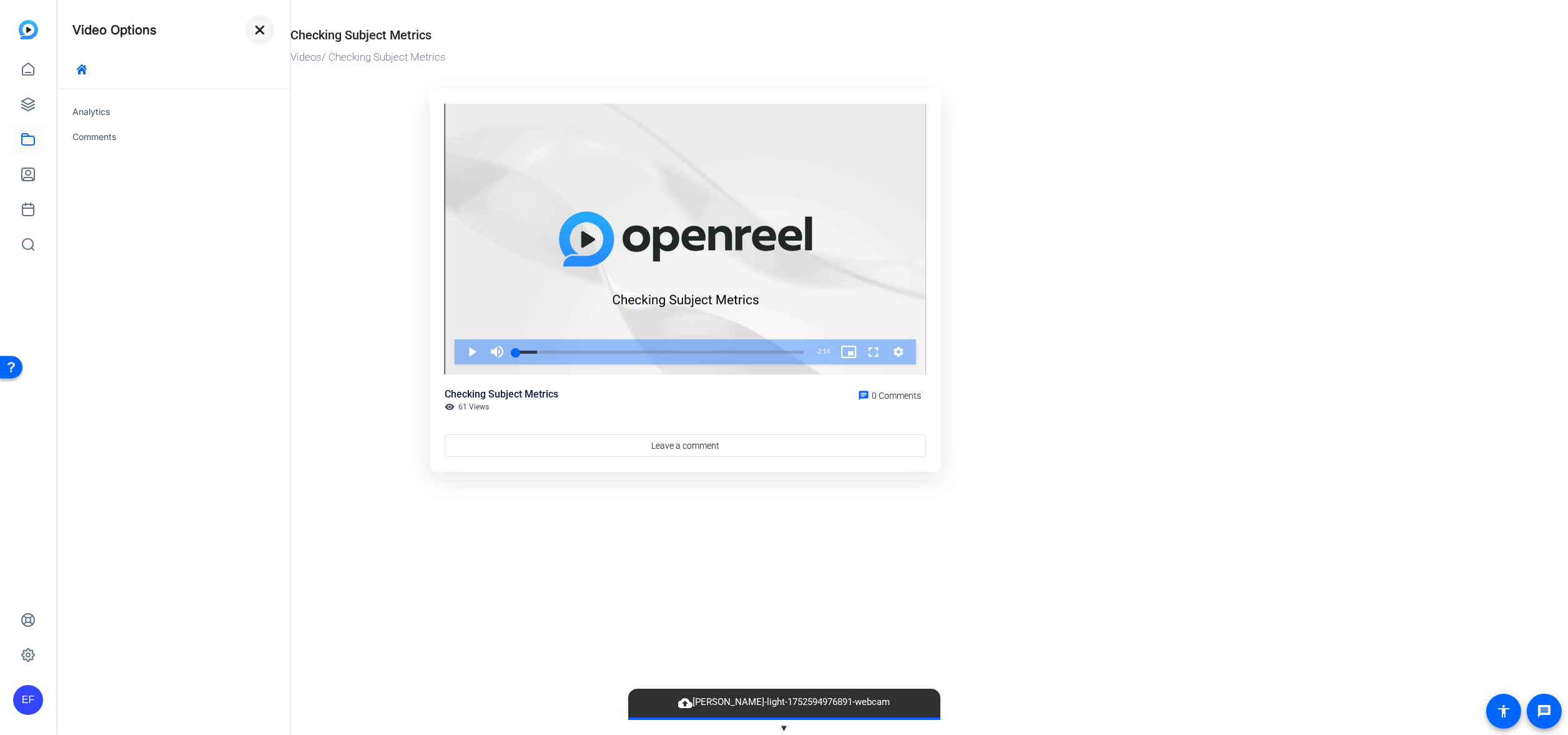
click at [266, 29] on mat-icon "close" at bounding box center [260, 30] width 15 height 15
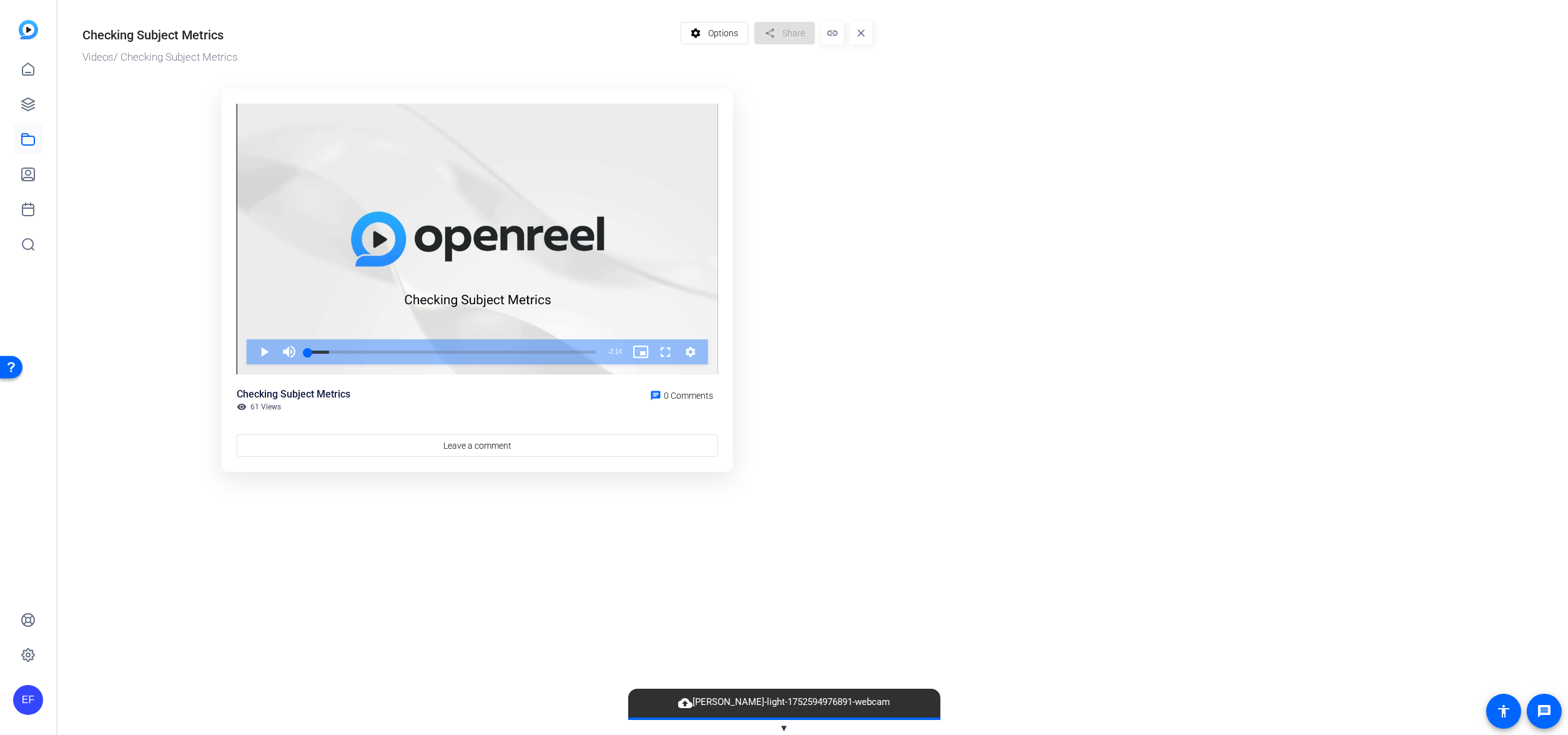
click at [872, 35] on mat-icon "close" at bounding box center [861, 33] width 23 height 23
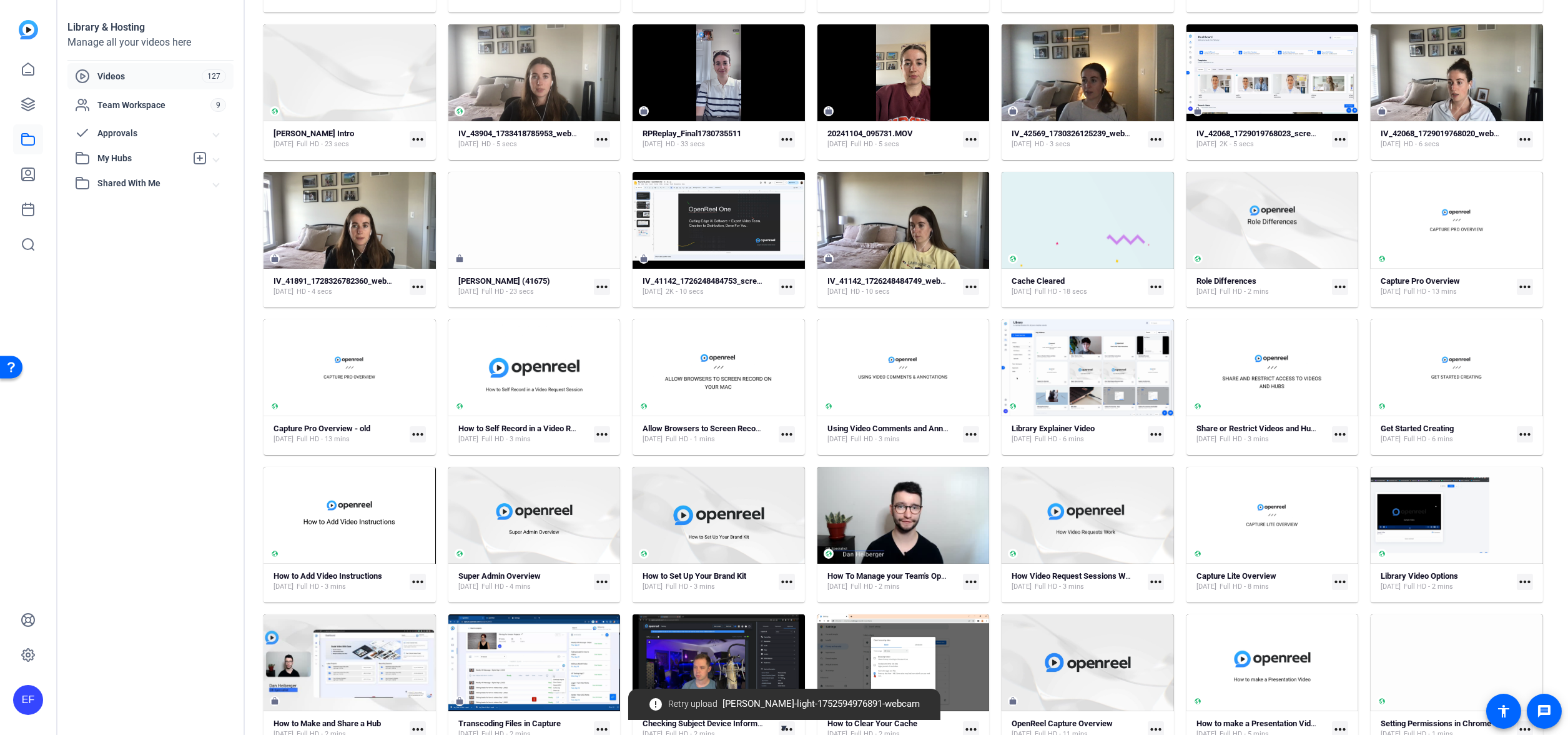
scroll to position [968, 0]
click at [312, 131] on strong "Erin Flaherty's Intro" at bounding box center [314, 134] width 81 height 9
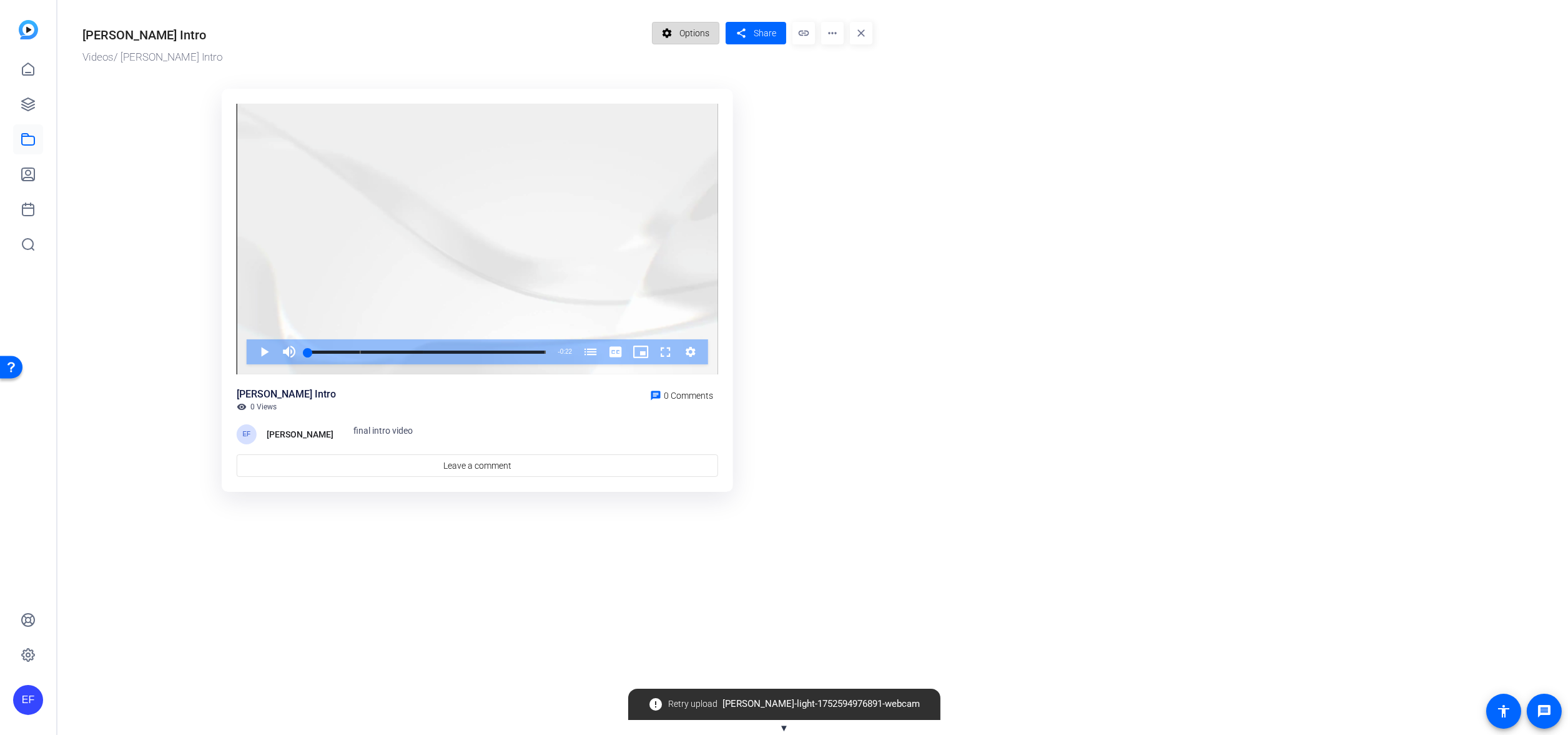
click at [680, 32] on span "Options" at bounding box center [695, 33] width 30 height 24
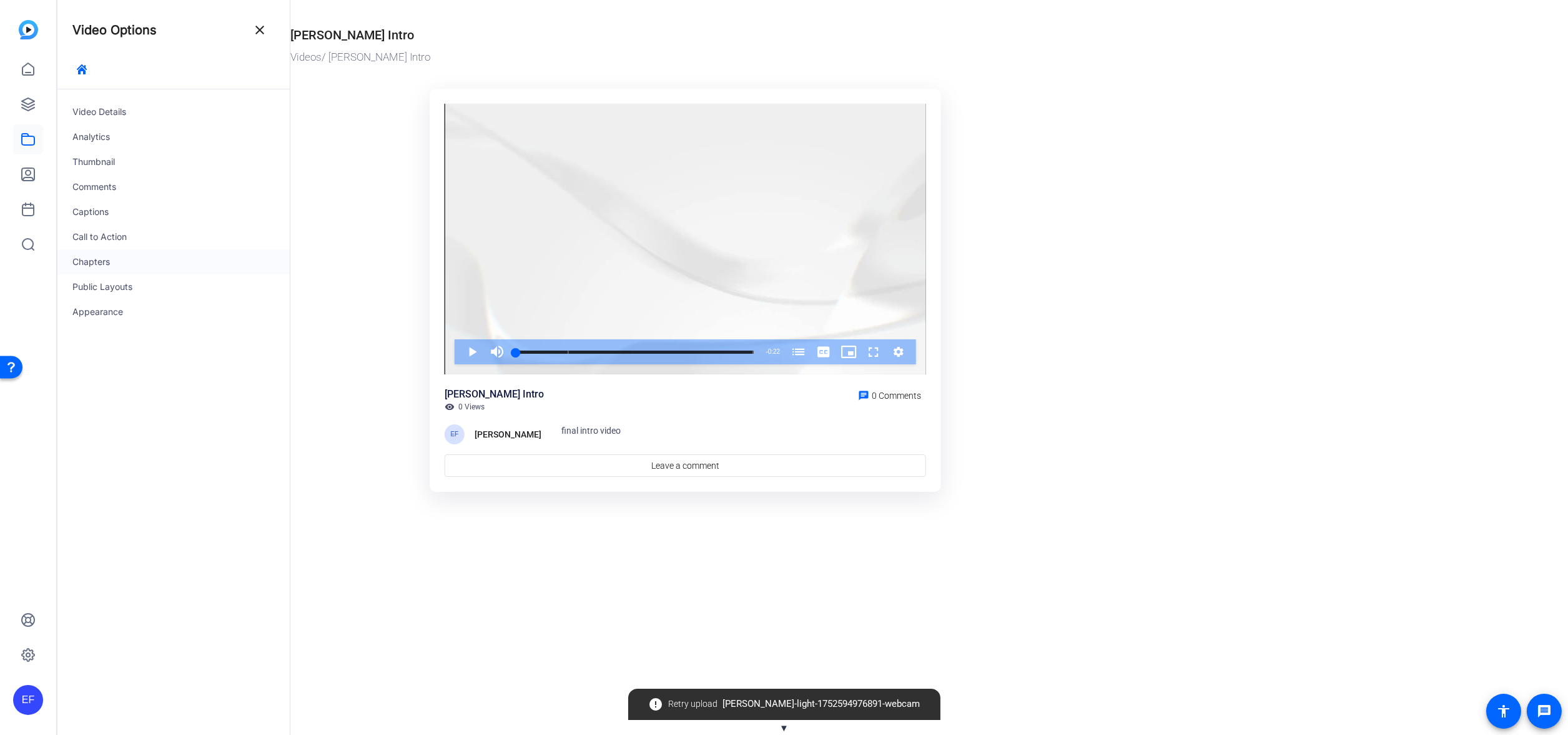
click at [126, 250] on div "Chapters" at bounding box center [173, 262] width 232 height 25
drag, startPoint x: 255, startPoint y: 30, endPoint x: 264, endPoint y: 43, distance: 15.8
click at [255, 30] on mat-icon "close" at bounding box center [260, 30] width 15 height 15
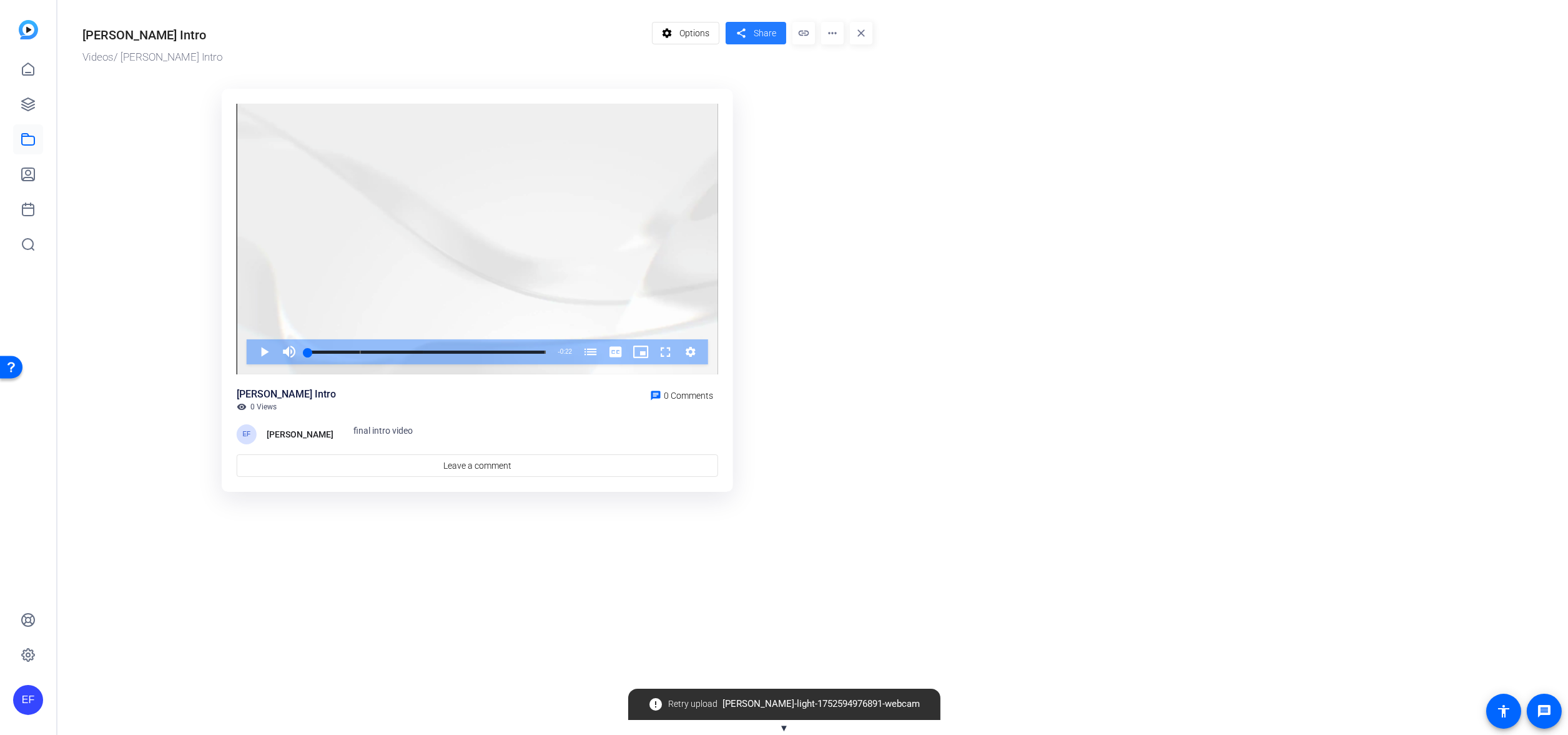
click at [743, 35] on mat-icon "share" at bounding box center [741, 33] width 16 height 17
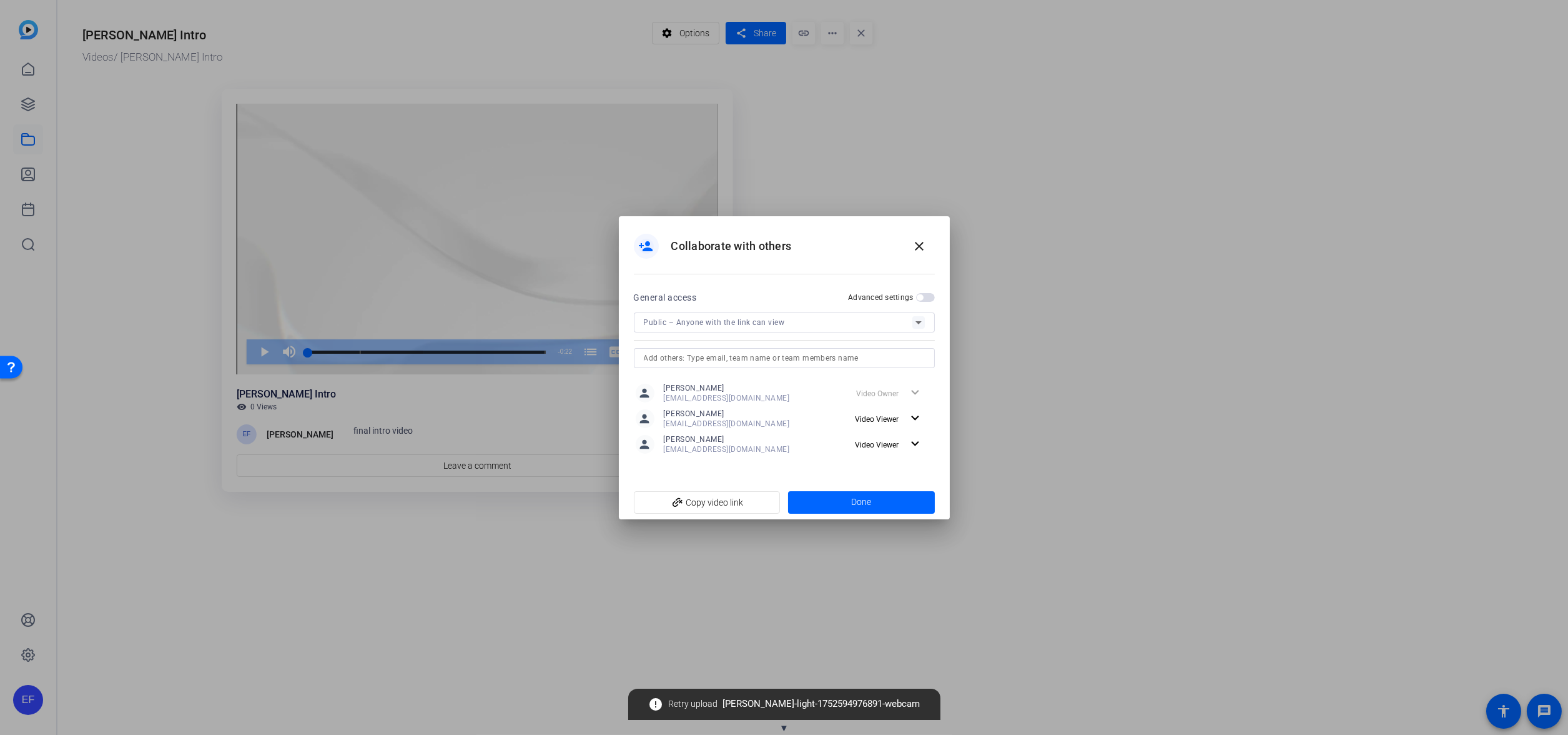
click at [919, 295] on span "button" at bounding box center [920, 298] width 6 height 6
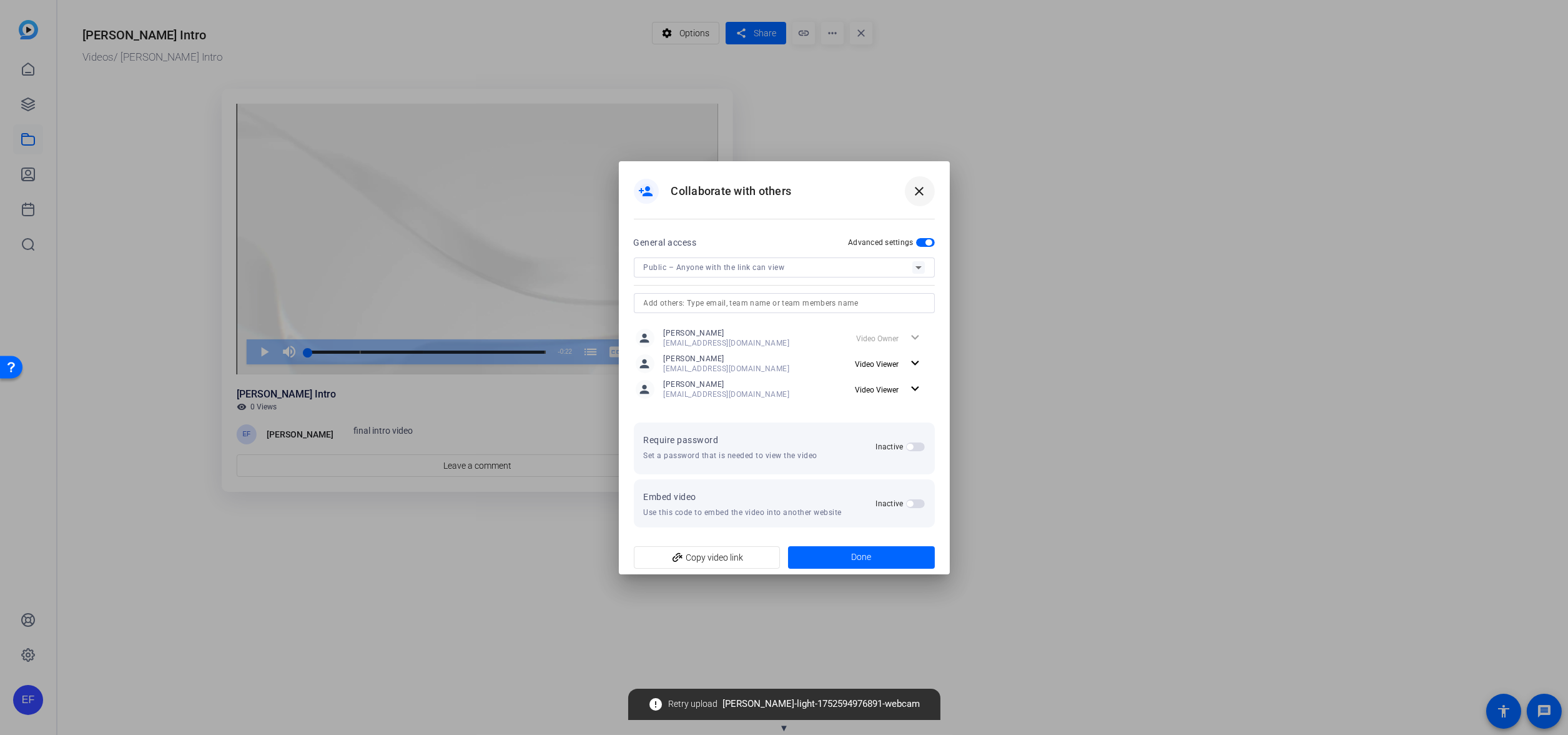
click at [919, 185] on mat-icon "close" at bounding box center [920, 191] width 15 height 15
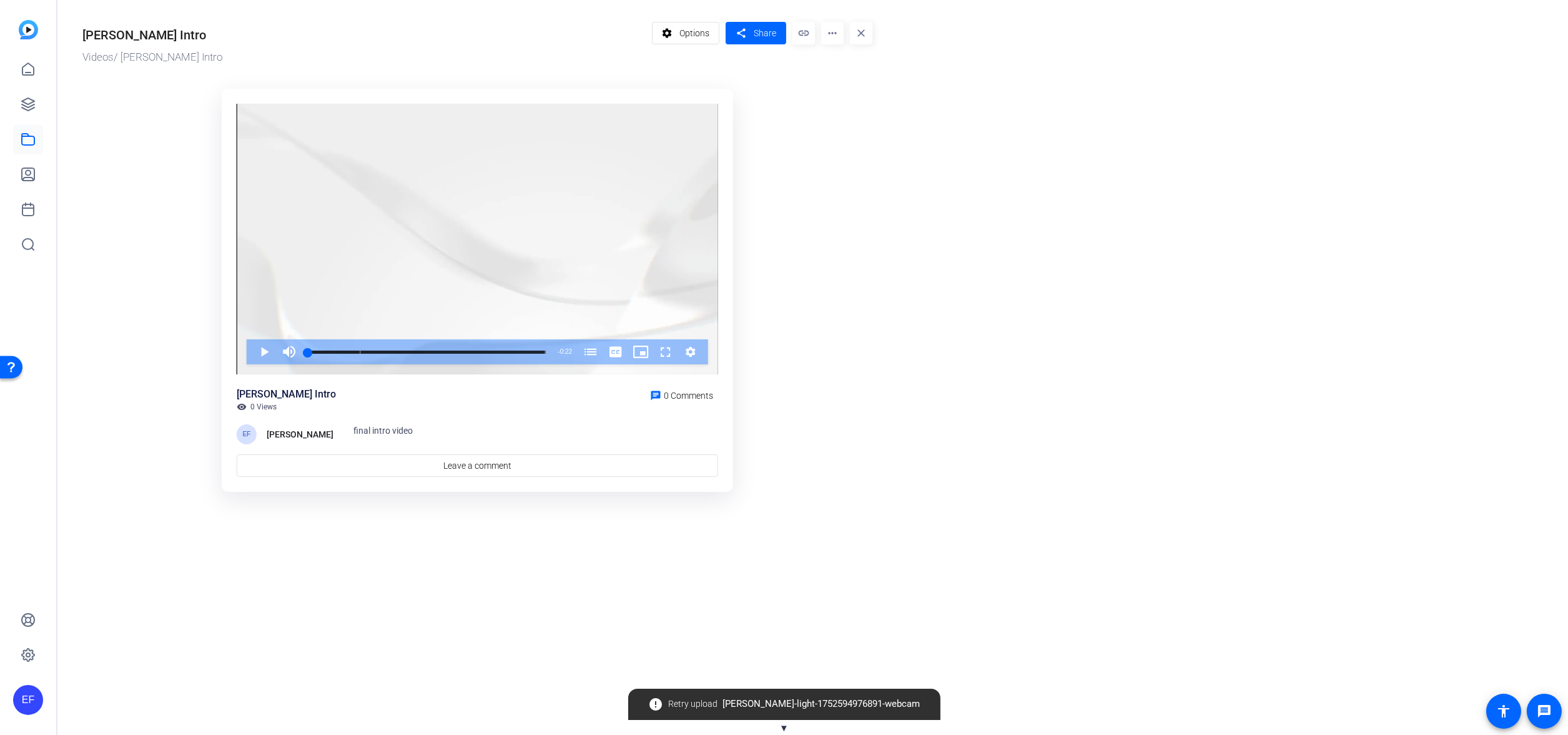
click at [859, 33] on mat-icon "close" at bounding box center [861, 33] width 23 height 23
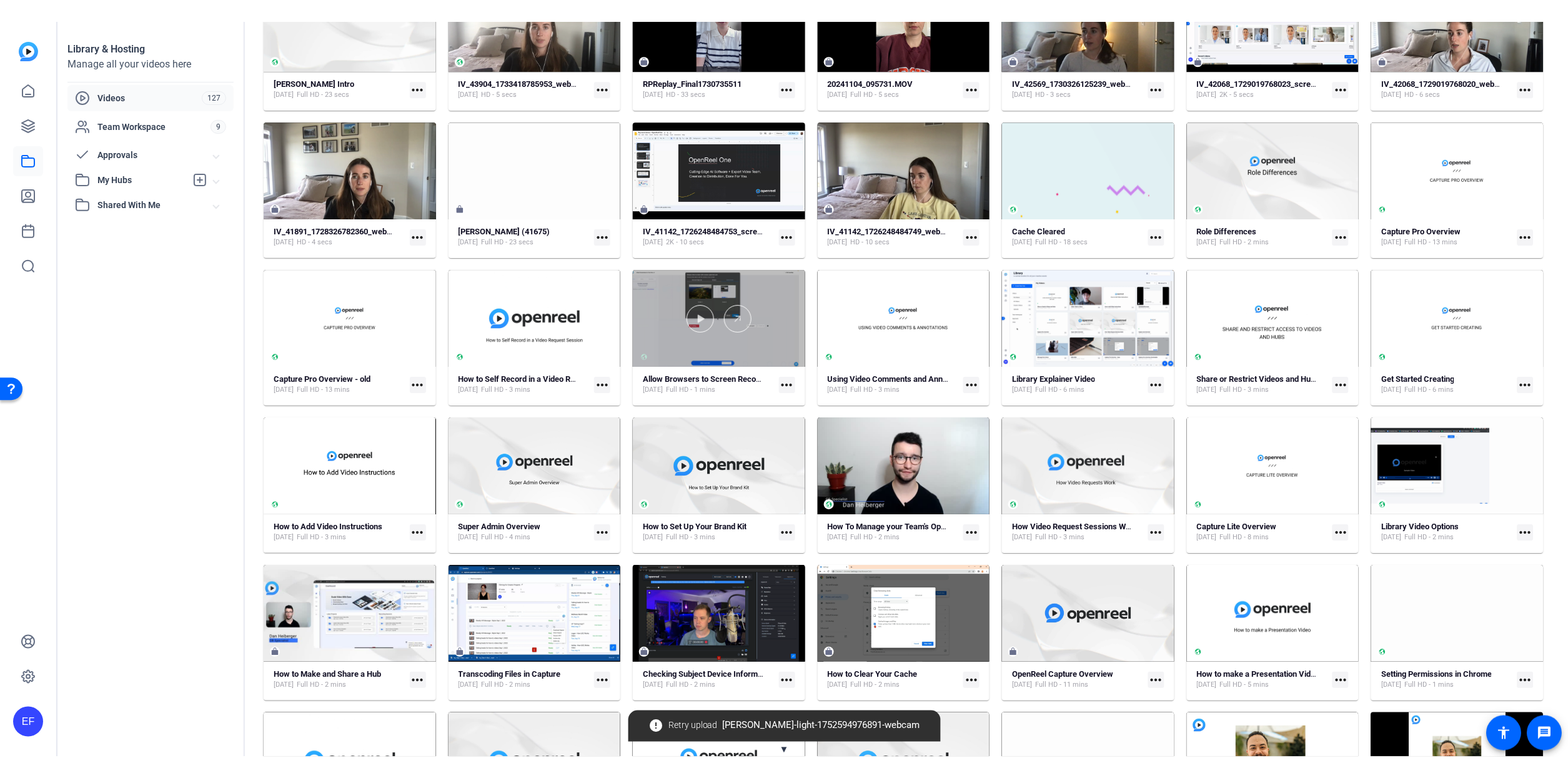
scroll to position [1025, 0]
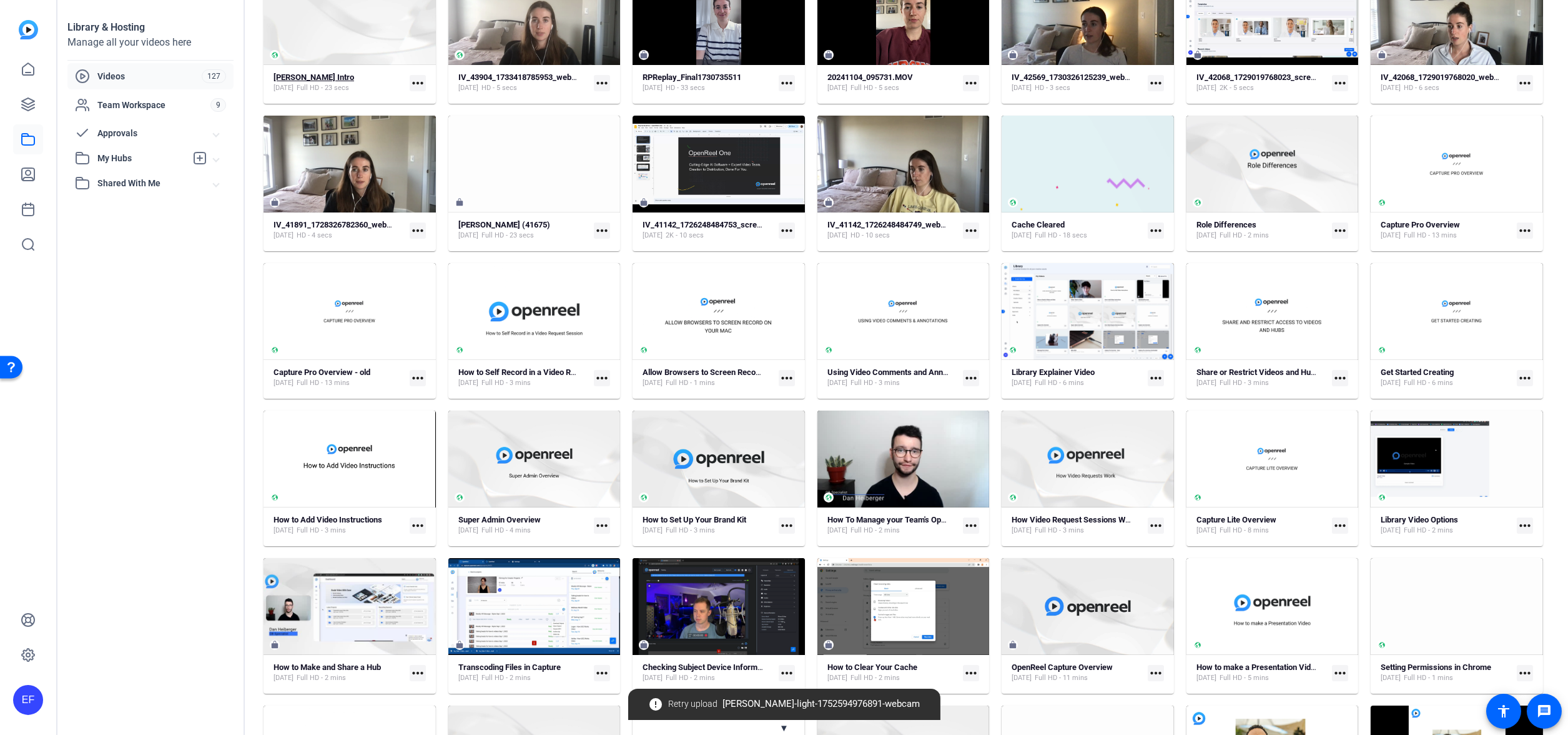
click at [314, 78] on strong "Erin Flaherty's Intro" at bounding box center [314, 77] width 81 height 9
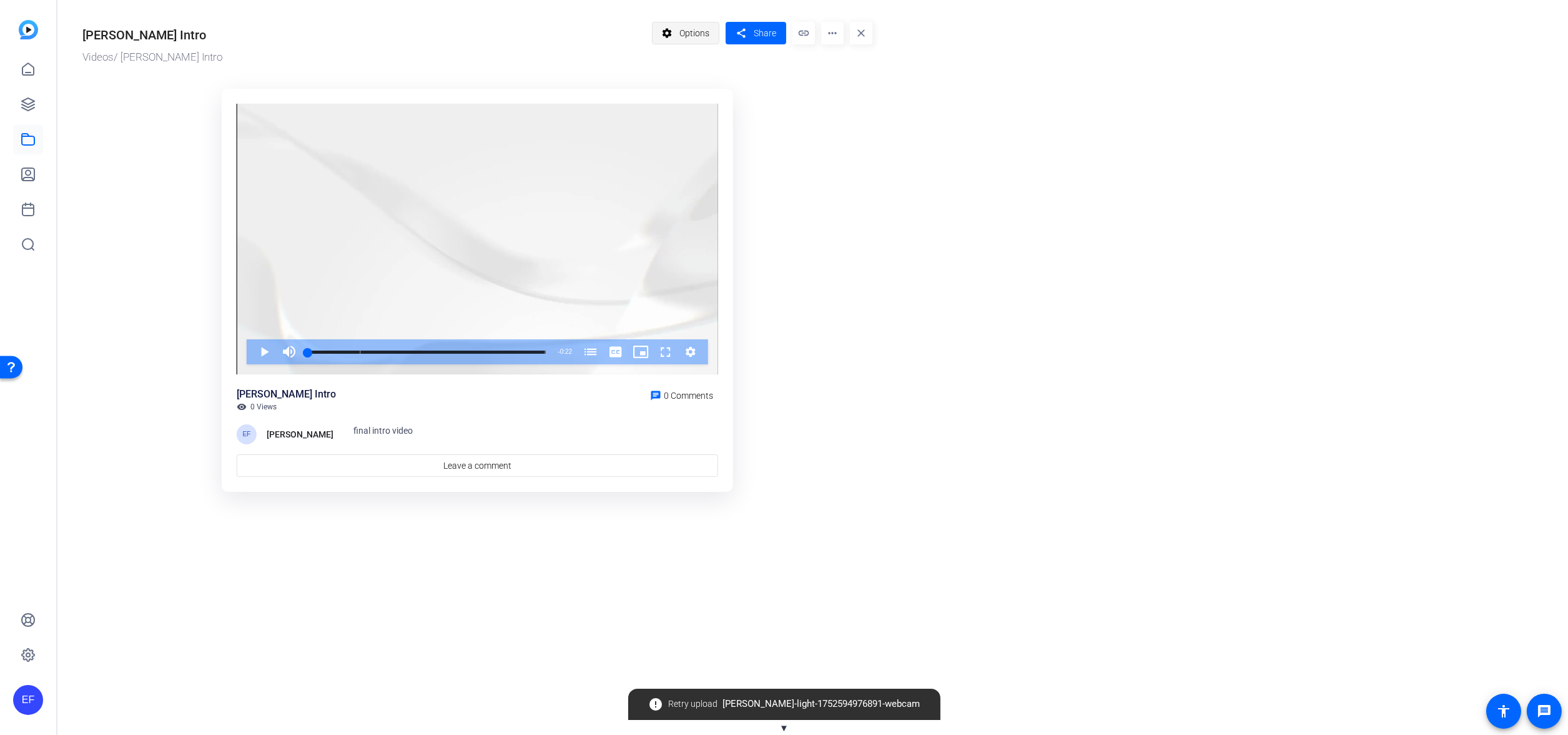
click at [677, 32] on span at bounding box center [686, 33] width 67 height 30
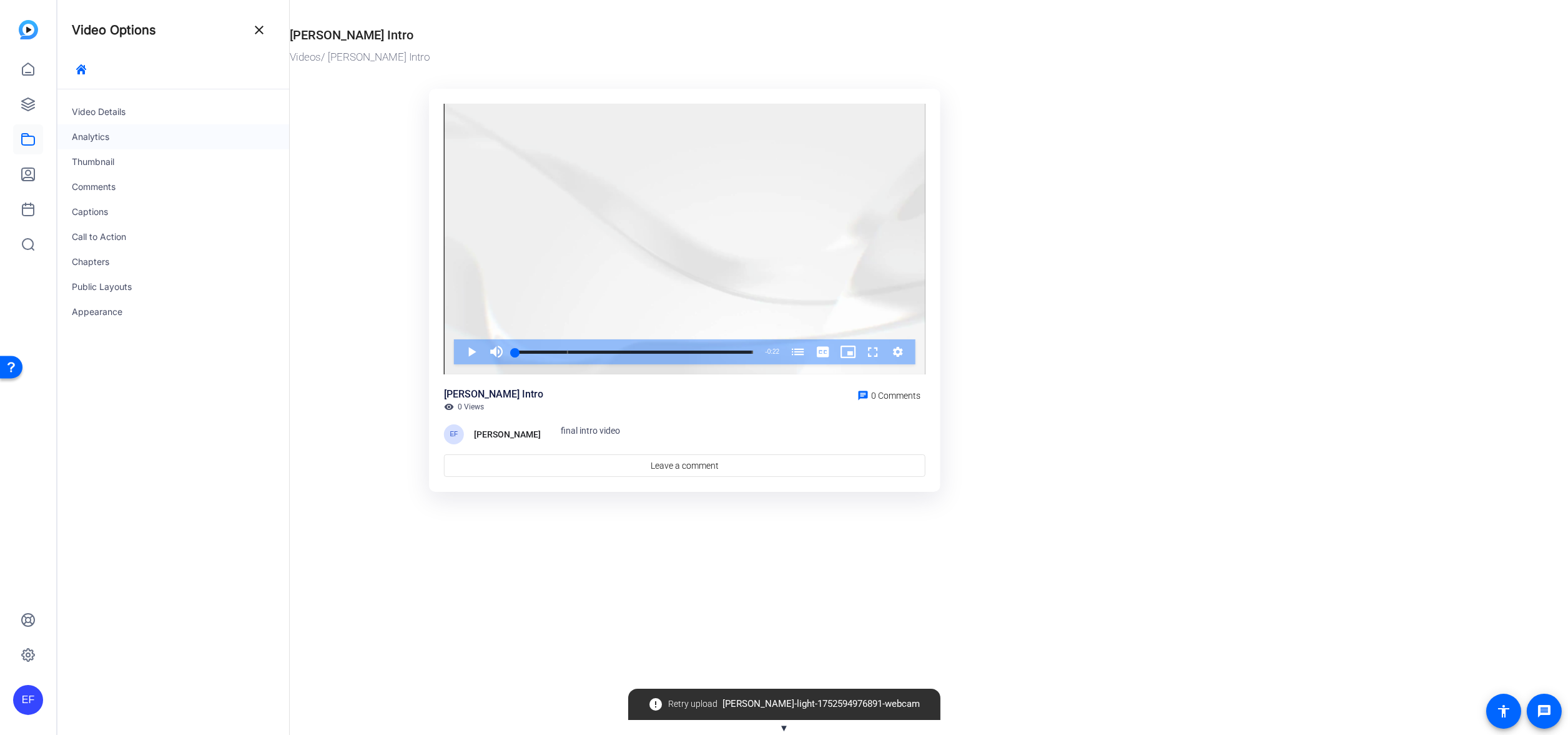
click at [141, 129] on div "Analytics" at bounding box center [173, 137] width 232 height 25
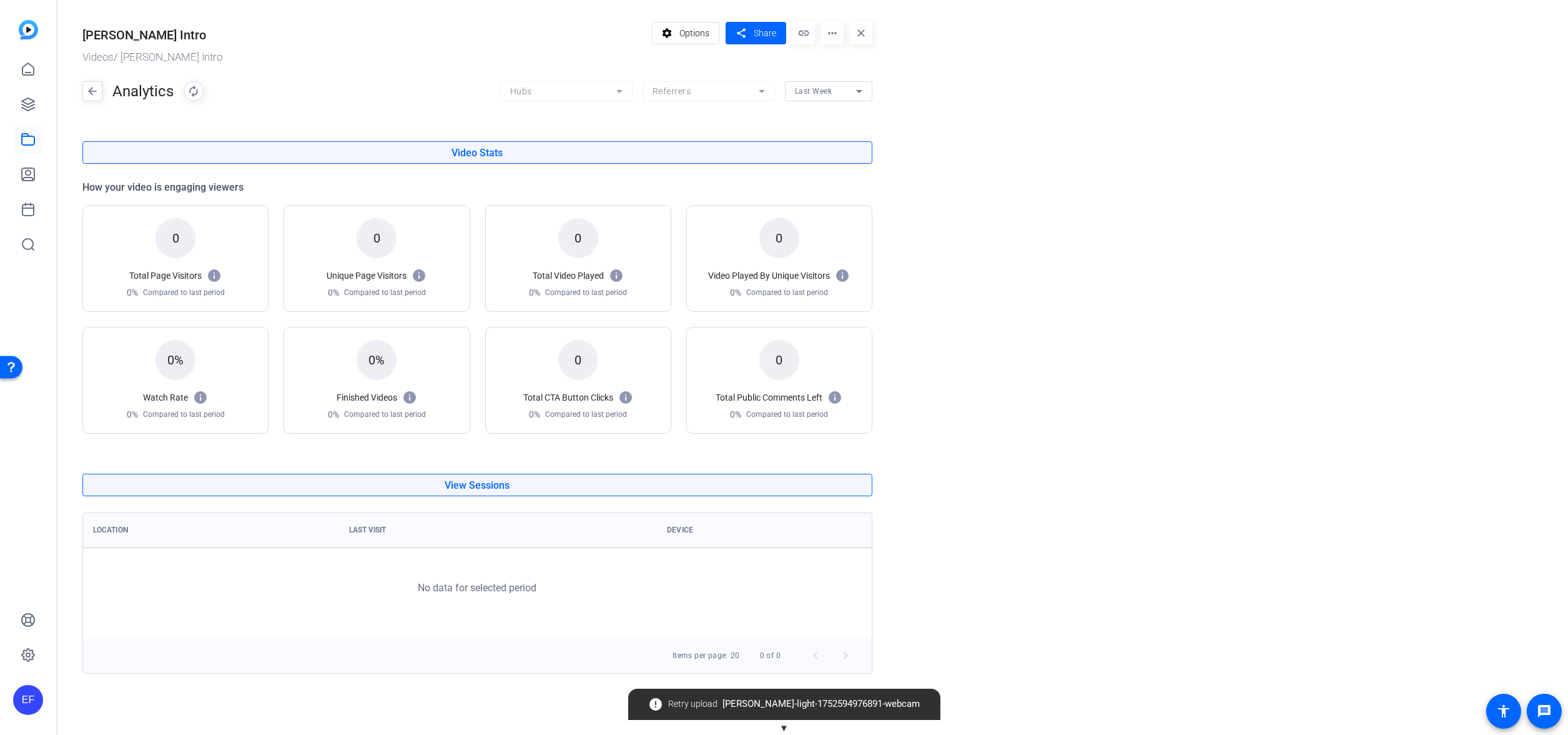
click at [856, 90] on icon at bounding box center [859, 91] width 15 height 15
click at [998, 326] on div at bounding box center [784, 367] width 1568 height 735
